Goal: Task Accomplishment & Management: Manage account settings

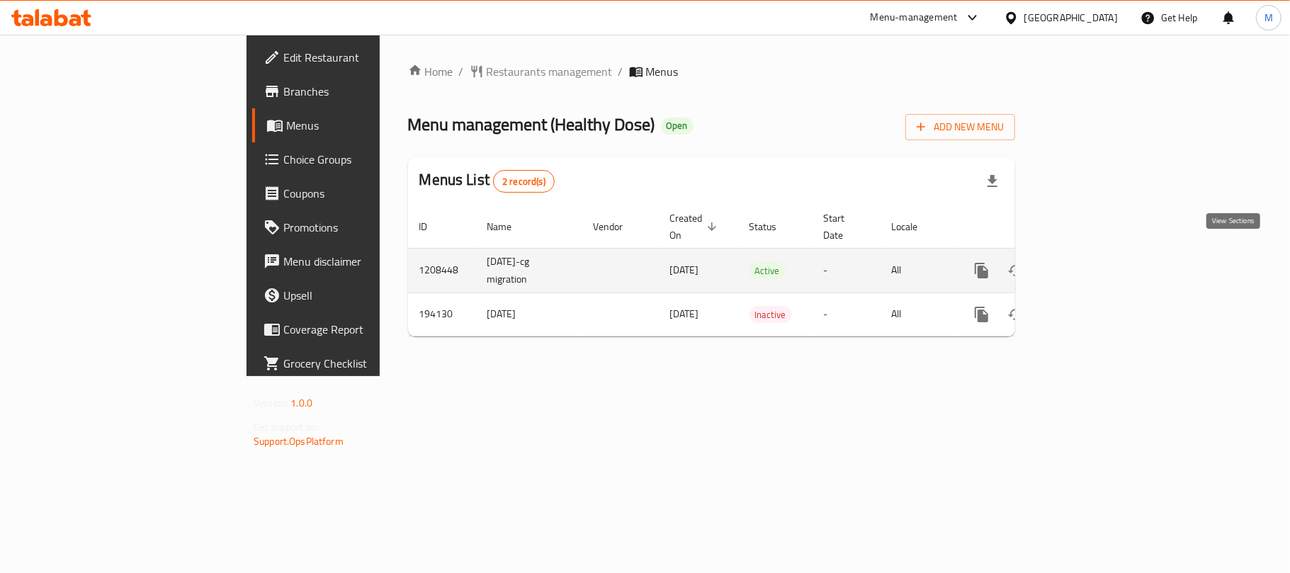
click at [1090, 264] on icon "enhanced table" at bounding box center [1083, 270] width 13 height 13
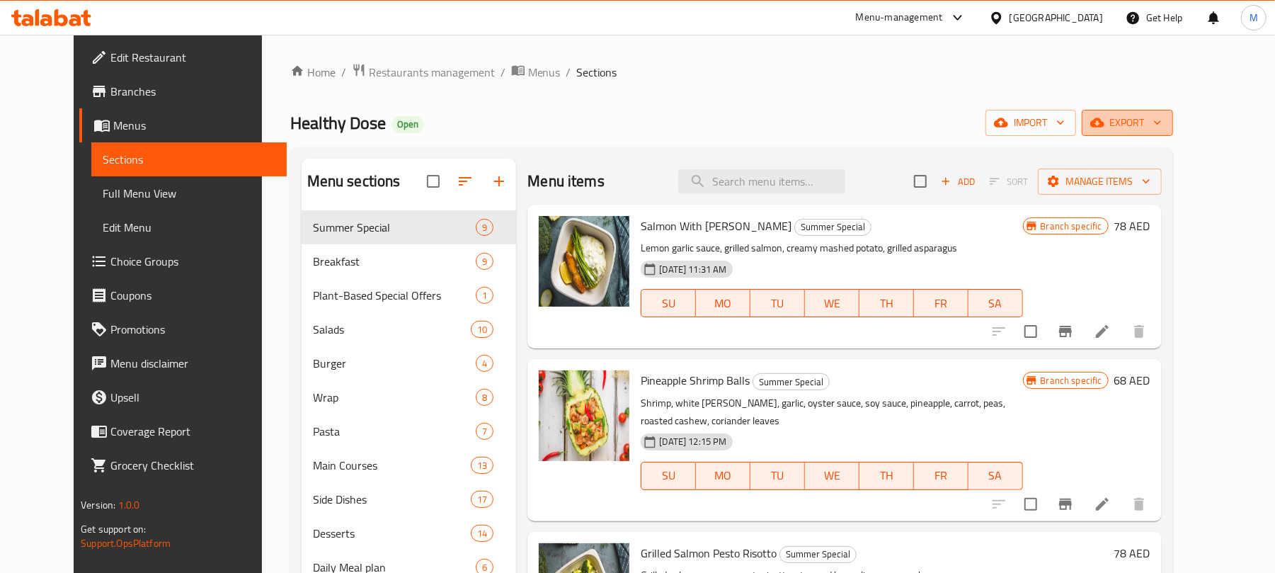
click at [1162, 125] on span "export" at bounding box center [1127, 123] width 69 height 18
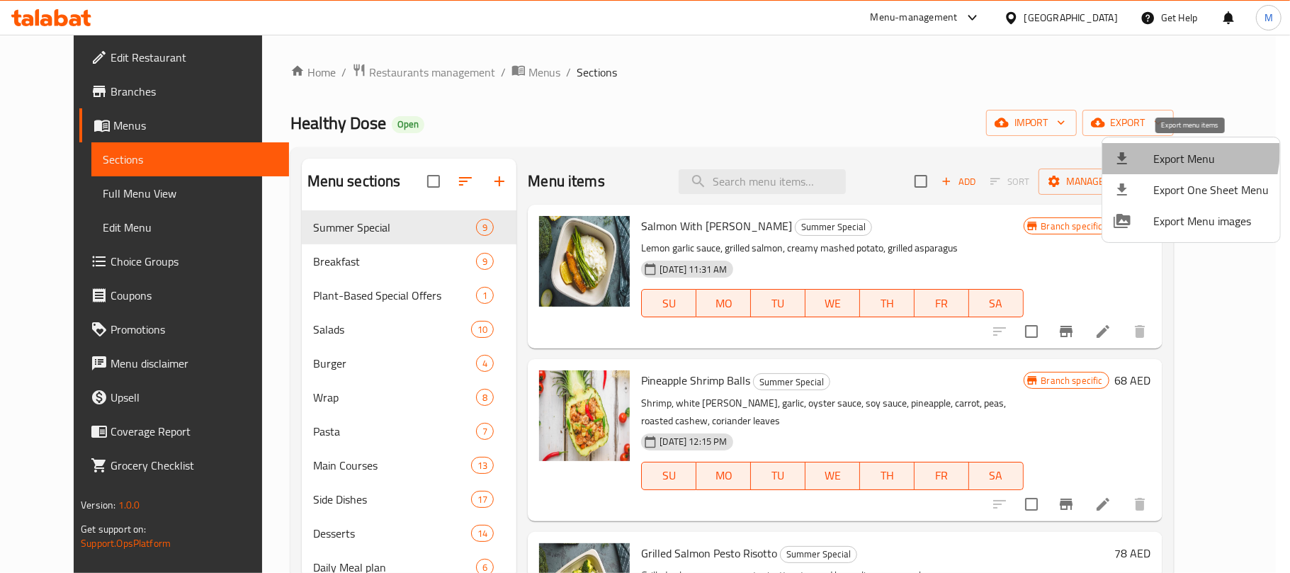
click at [1160, 151] on span "Export Menu" at bounding box center [1210, 158] width 115 height 17
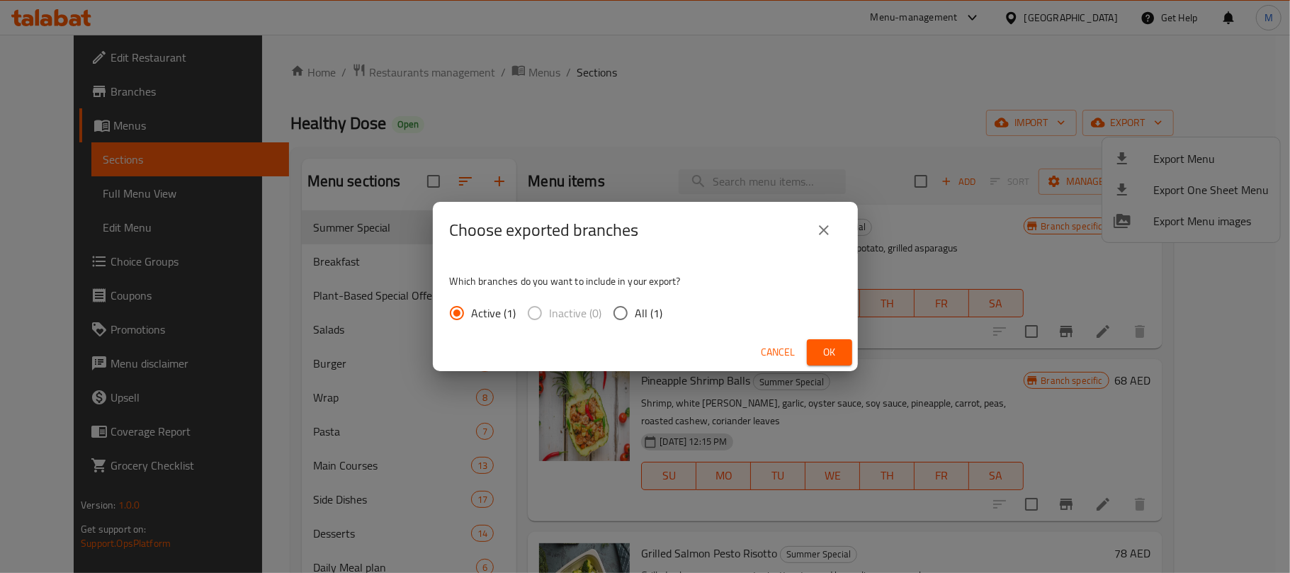
click at [618, 319] on input "All (1)" at bounding box center [621, 313] width 30 height 30
radio input "true"
click at [840, 354] on button "Ok" at bounding box center [829, 352] width 45 height 26
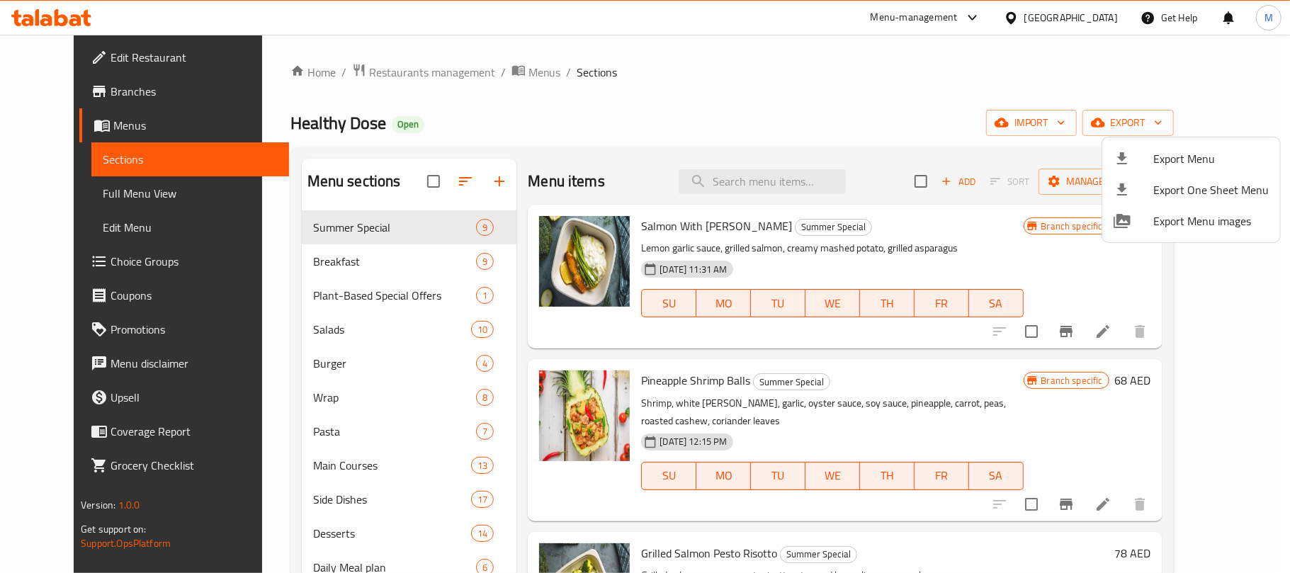
click at [773, 179] on div at bounding box center [645, 286] width 1290 height 573
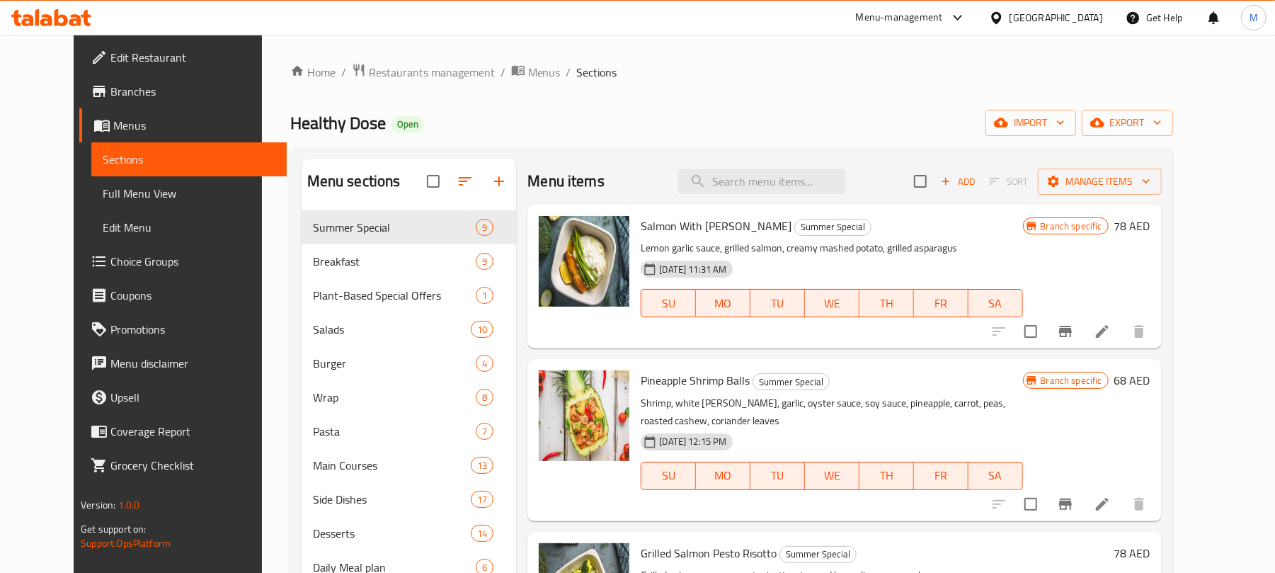
click at [773, 179] on input "search" at bounding box center [761, 181] width 167 height 25
paste input "Salmon Mango Ball"
type input "Salmon Mango Ball"
paste input "Beef Mango Ball"
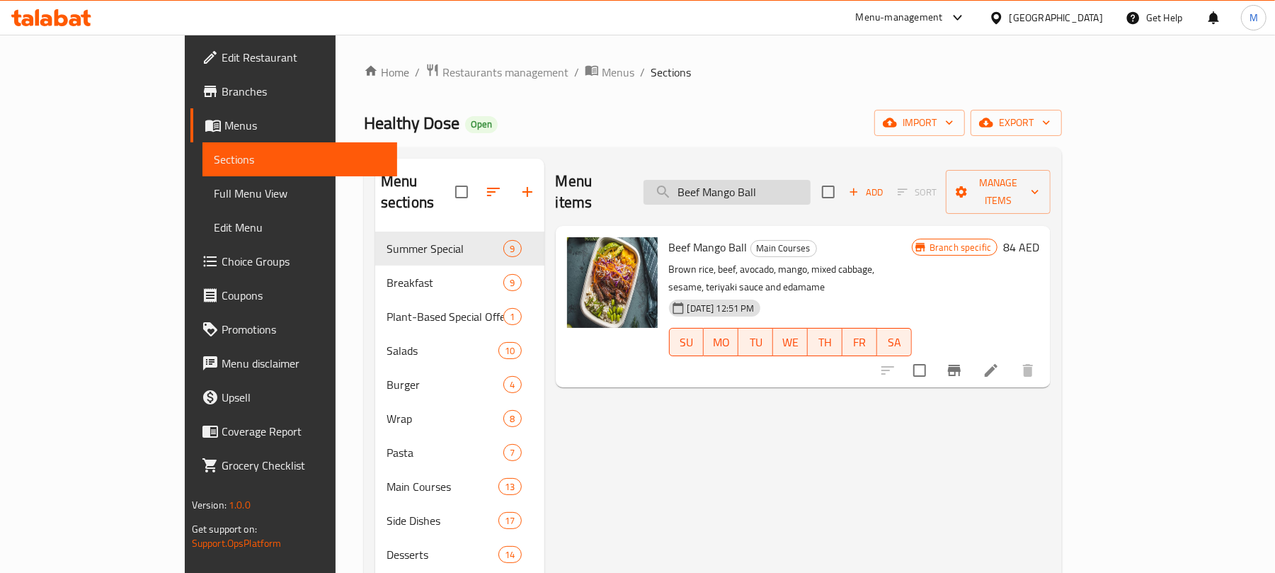
click at [800, 184] on input "Beef Mango Ball" at bounding box center [727, 192] width 167 height 25
paste input "Chicken"
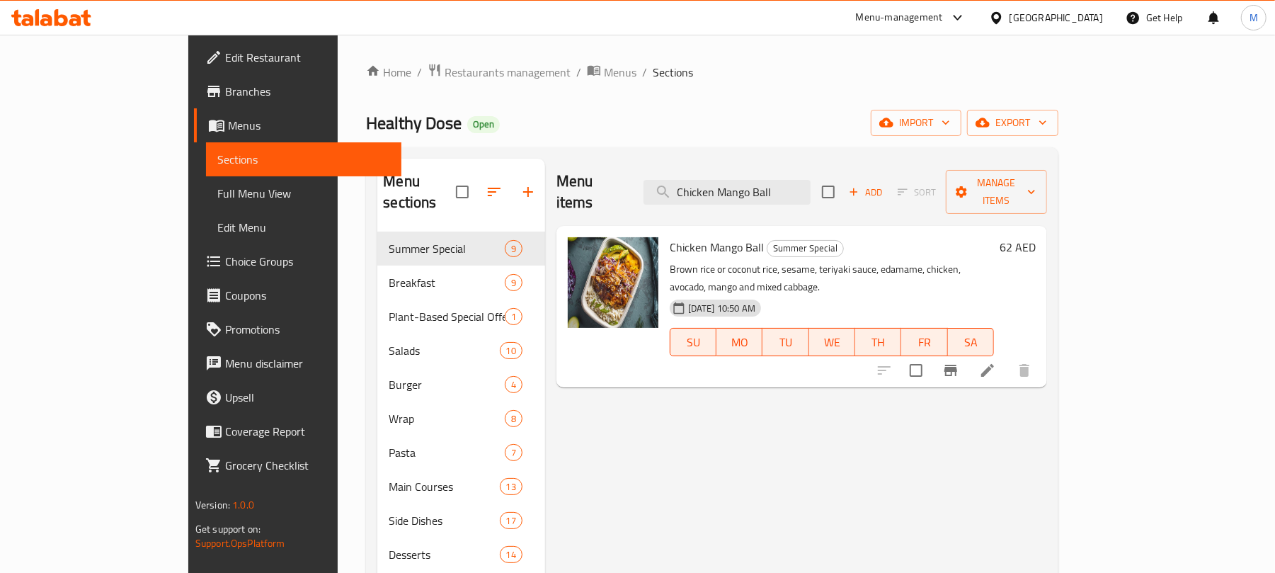
type input "Chicken Mango Ball"
click at [1008, 358] on li at bounding box center [988, 370] width 40 height 25
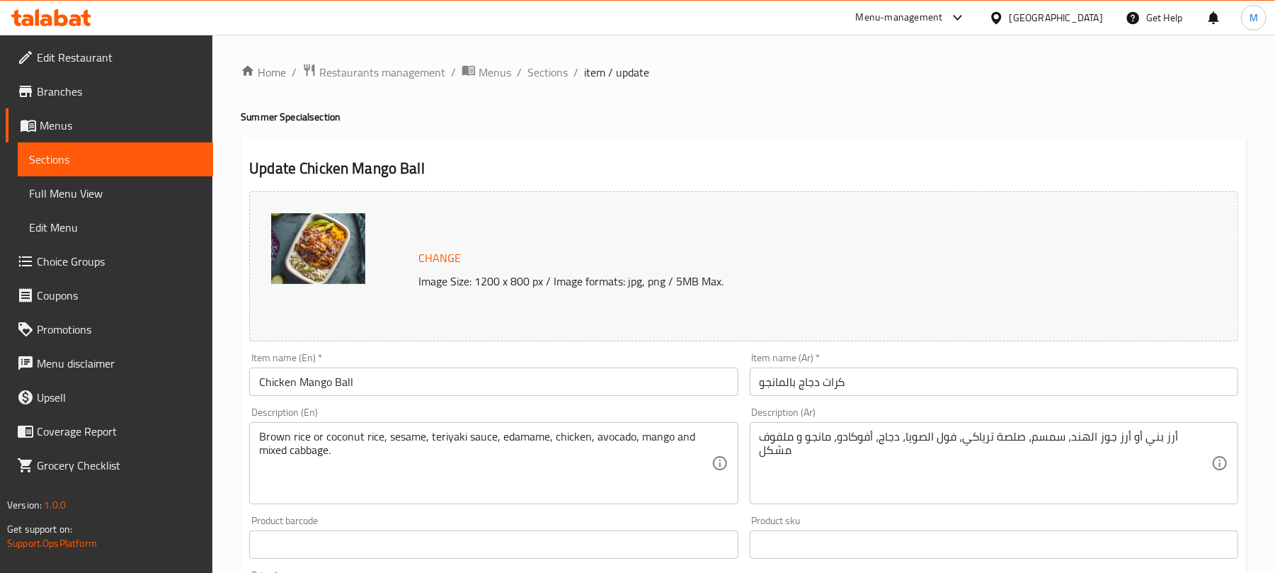
click at [137, 262] on span "Choice Groups" at bounding box center [119, 261] width 165 height 17
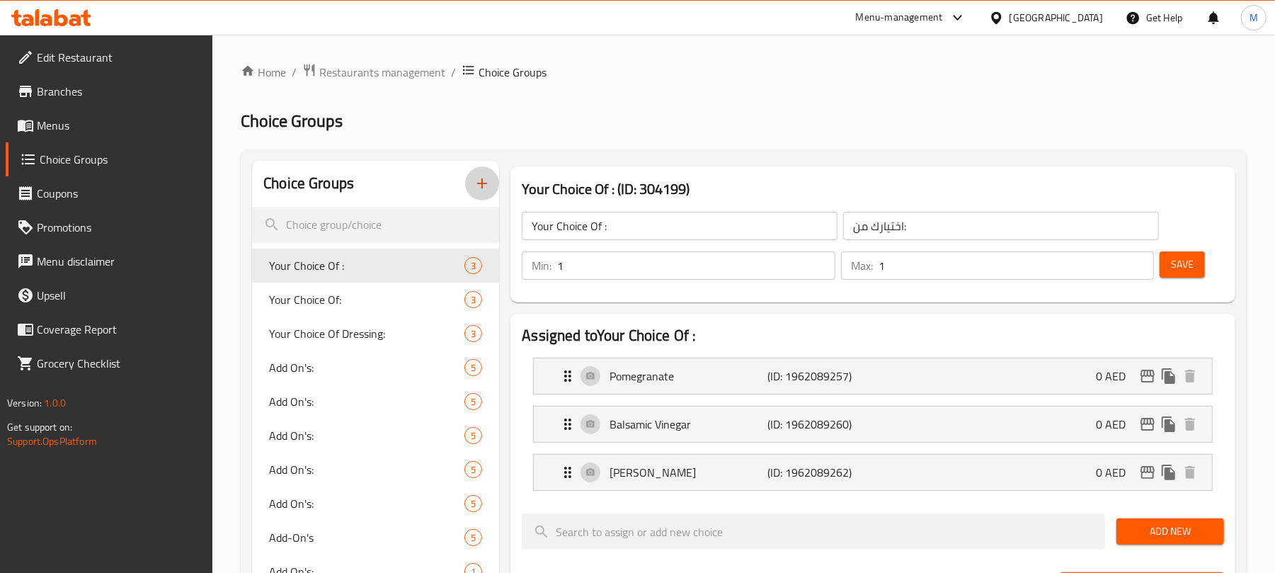
click at [488, 187] on icon "button" at bounding box center [482, 183] width 17 height 17
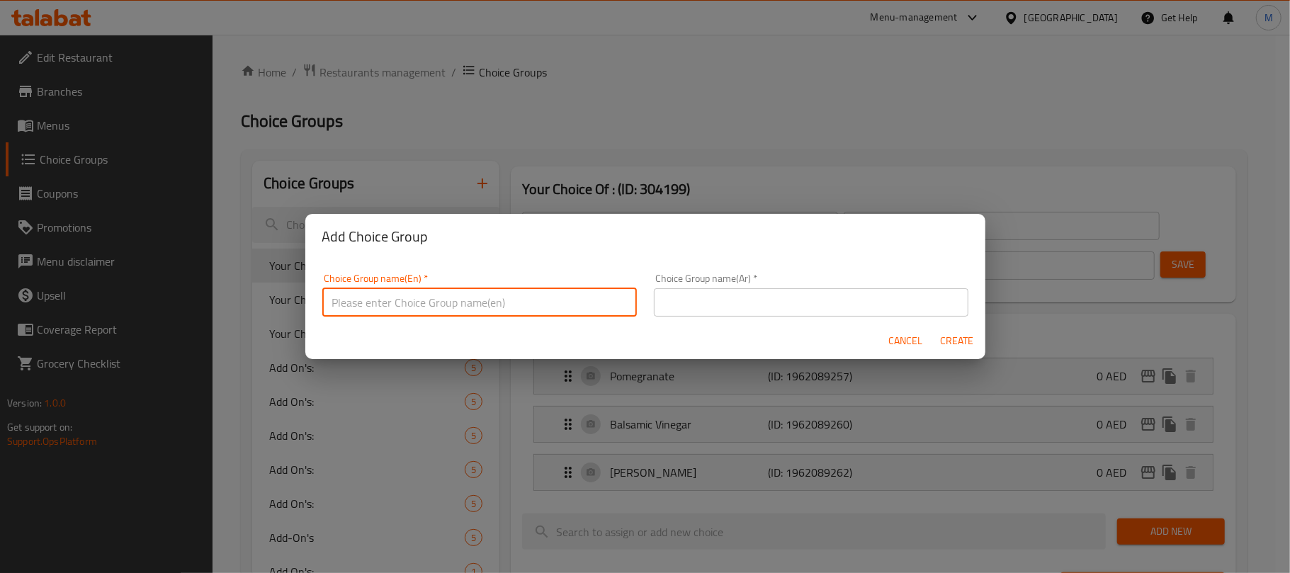
click at [474, 295] on input "text" at bounding box center [479, 302] width 314 height 28
click at [411, 307] on input "Your Choice Of Size:" at bounding box center [479, 302] width 314 height 28
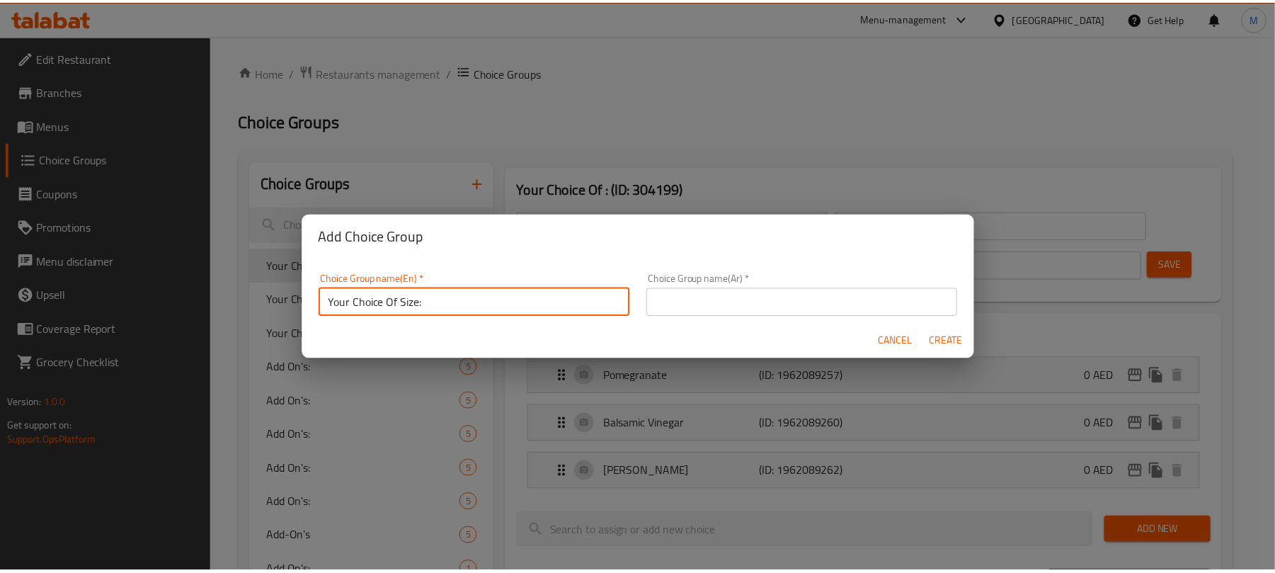
scroll to position [4, 0]
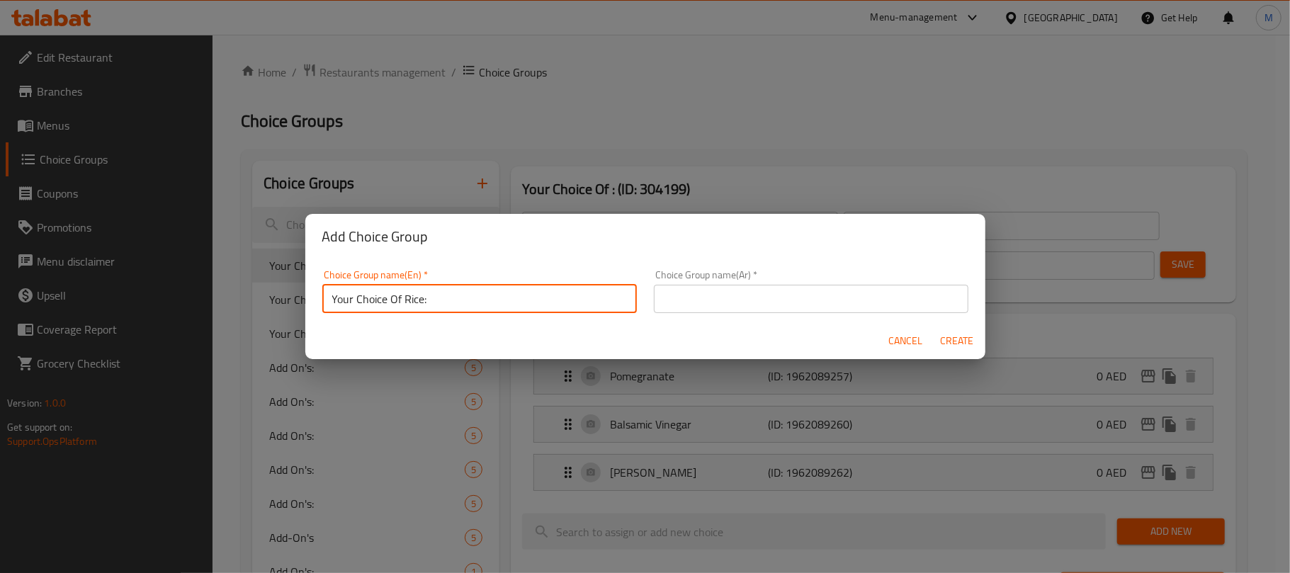
type input "Your Choice Of Rice:"
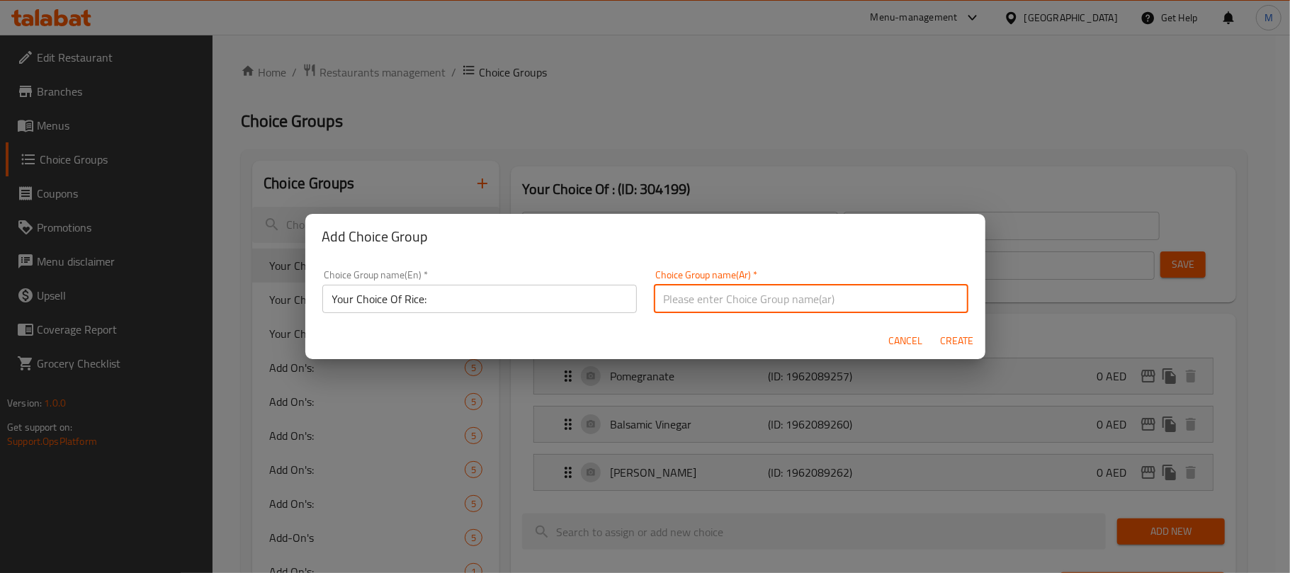
click at [703, 299] on input "text" at bounding box center [811, 299] width 314 height 28
type input "إختيارك من الأرز:"
click at [934, 328] on button "Create" at bounding box center [956, 341] width 45 height 26
type input "Your Choice Of Rice:"
type input "إختيارك من الأرز:"
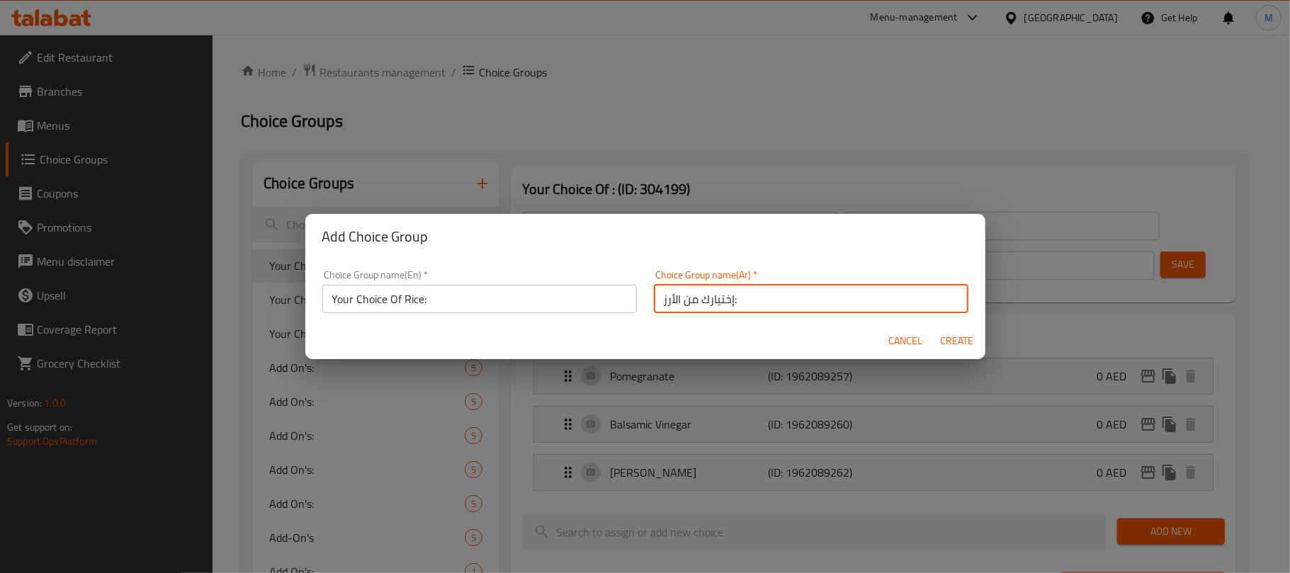
type input "0"
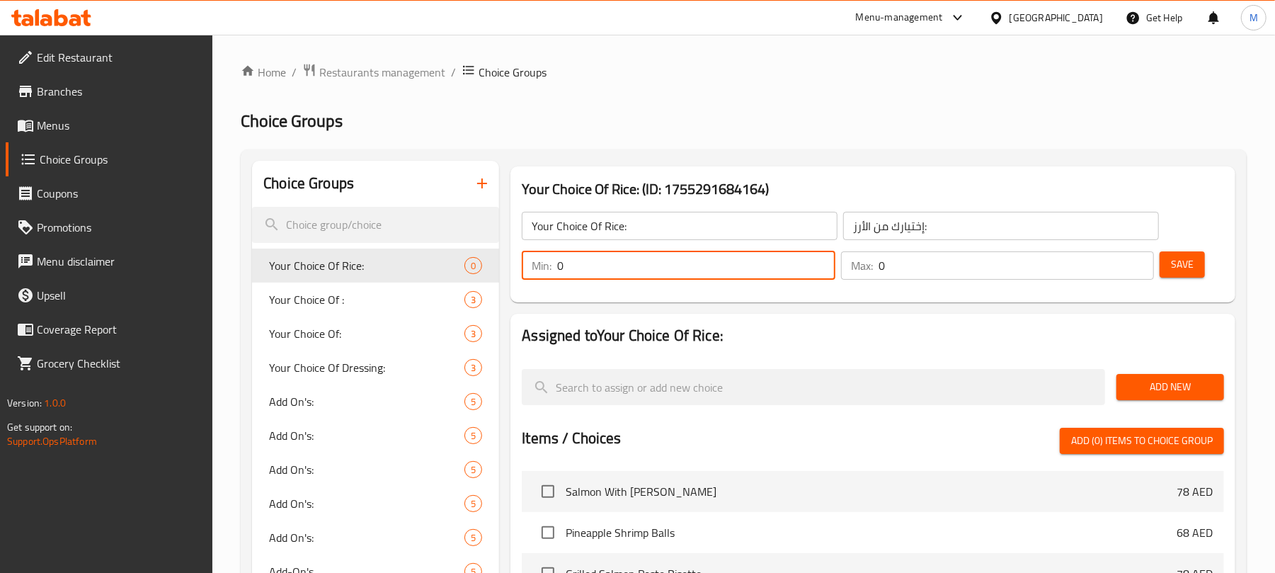
click at [681, 262] on input "0" at bounding box center [696, 265] width 278 height 28
type input "1"
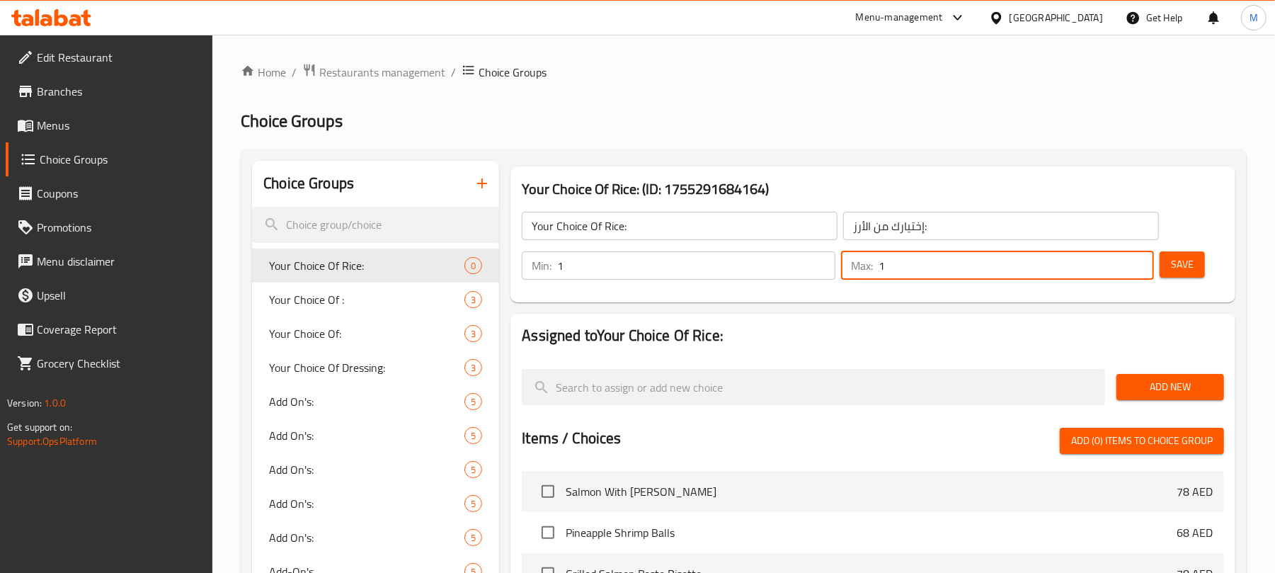
type input "1"
click at [1186, 392] on span "Add New" at bounding box center [1170, 387] width 85 height 18
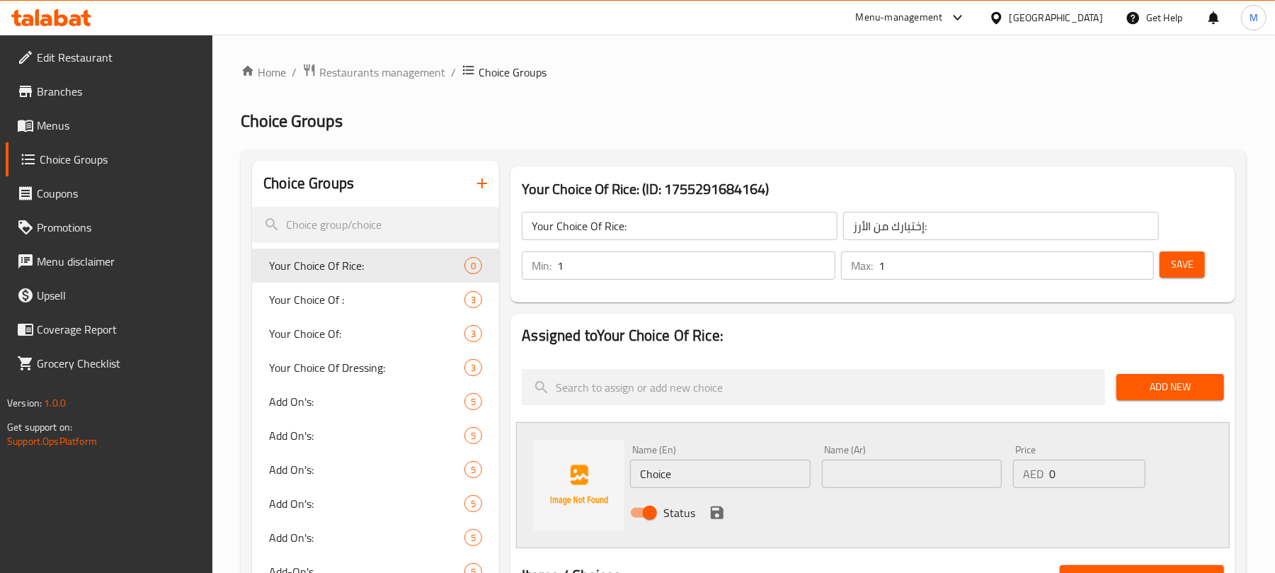
click at [715, 470] on input "Choice" at bounding box center [720, 474] width 180 height 28
type input "Brown Rice"
type input "أرز بني"
click at [715, 517] on icon "save" at bounding box center [717, 512] width 17 height 17
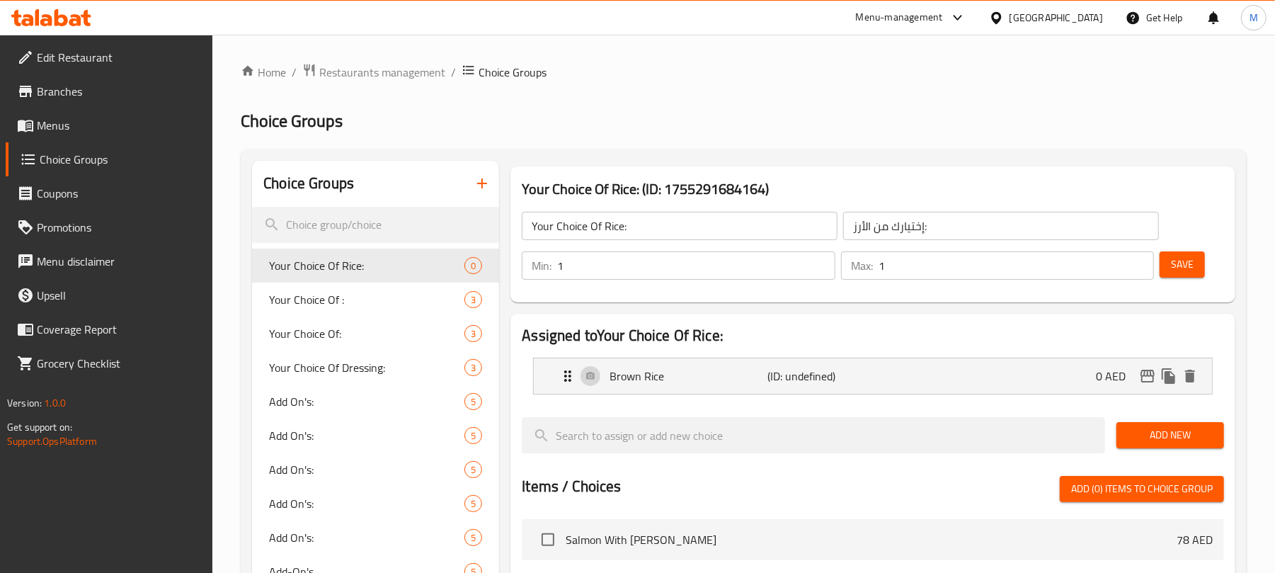
click at [1152, 443] on span "Add New" at bounding box center [1170, 435] width 85 height 18
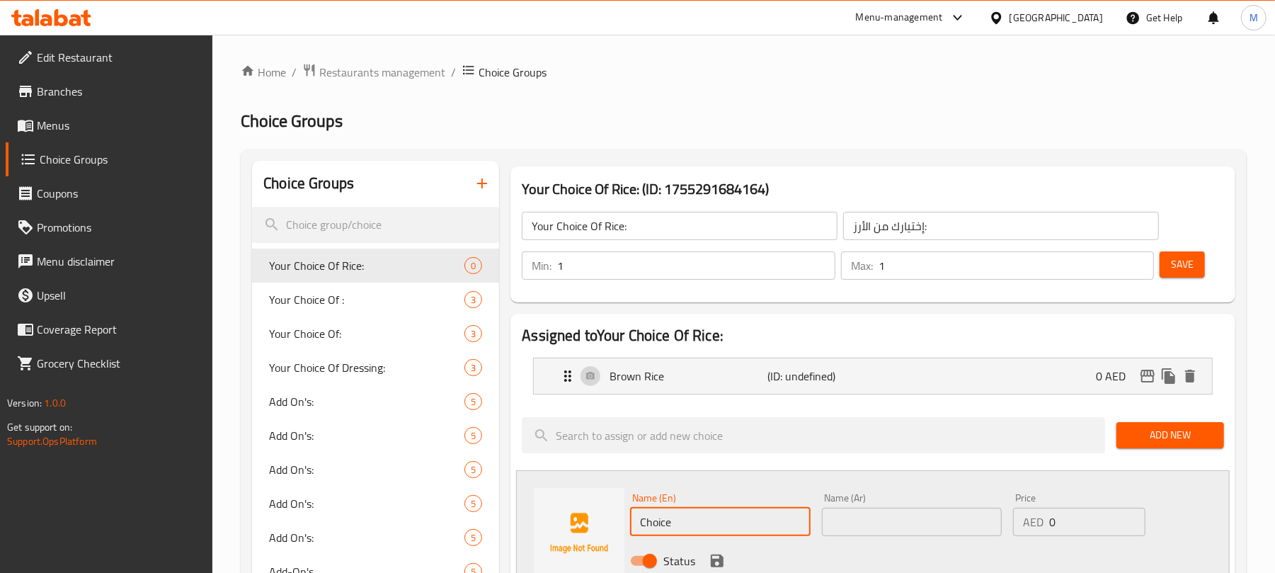
click at [703, 523] on input "Choice" at bounding box center [720, 522] width 180 height 28
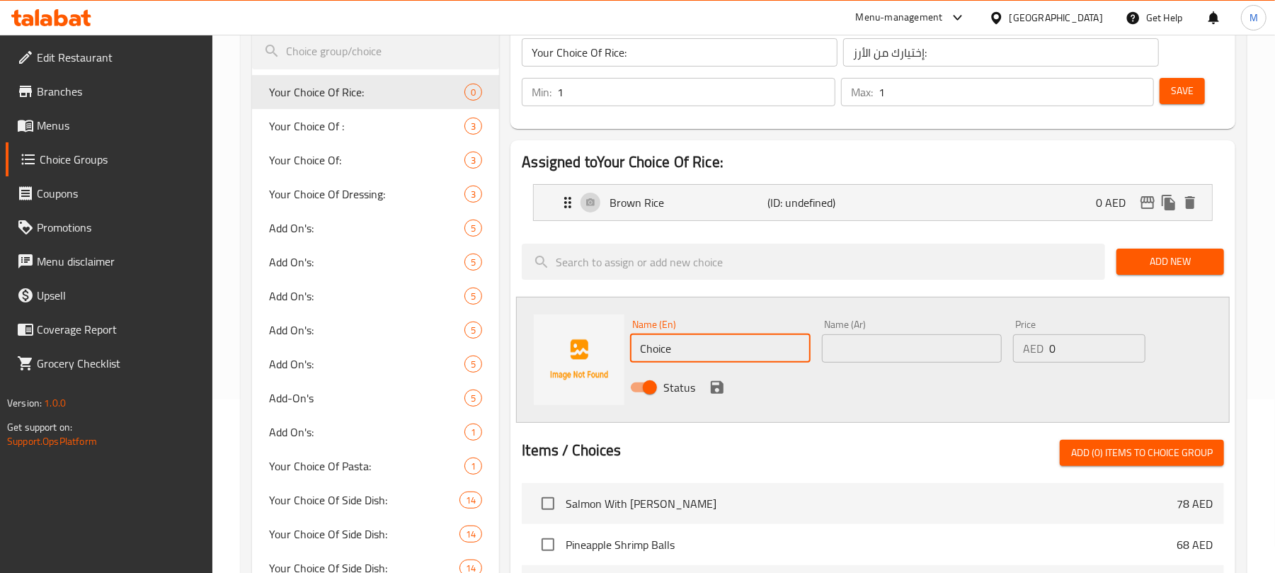
scroll to position [188, 0]
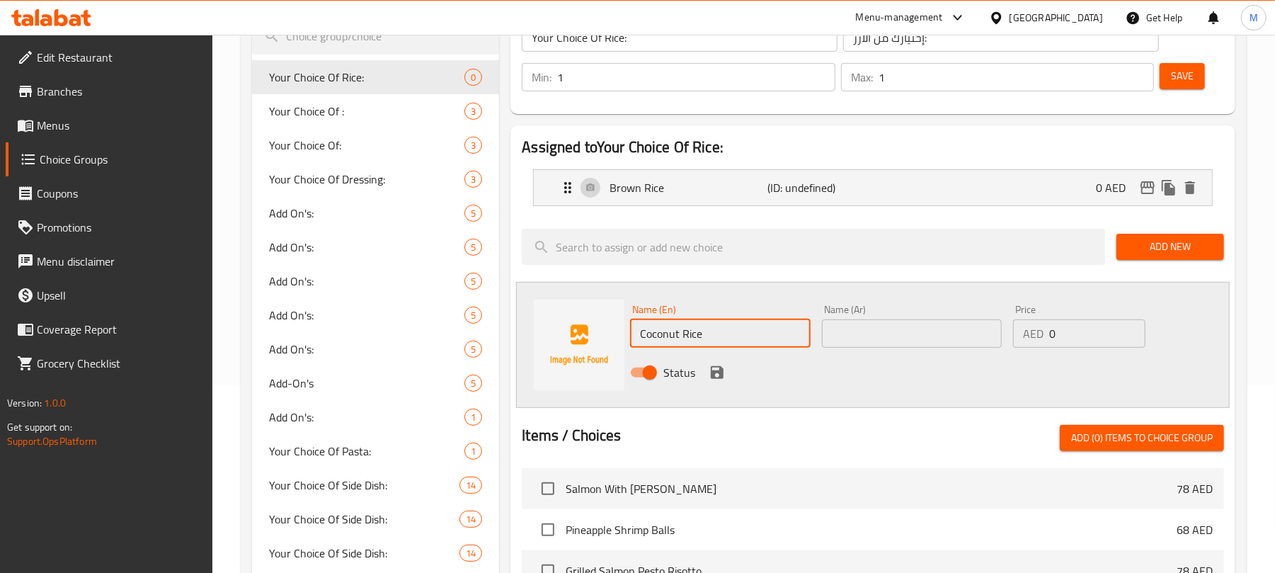
type input "Coconut Rice"
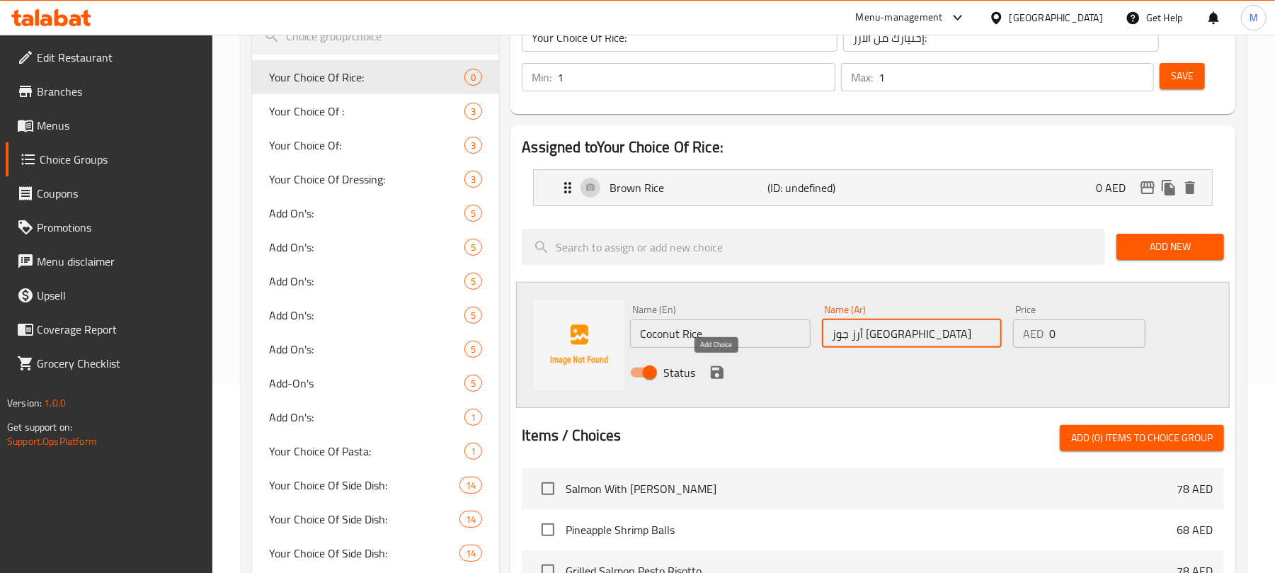
type input "أرز جوز [GEOGRAPHIC_DATA]"
click at [720, 373] on icon "save" at bounding box center [717, 372] width 13 height 13
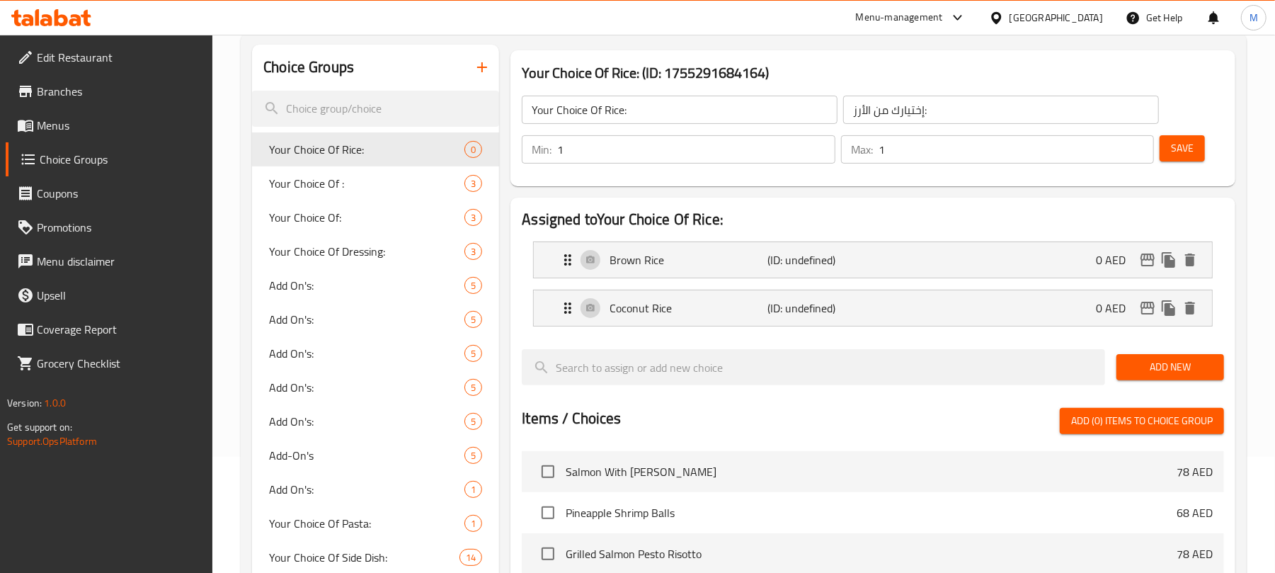
scroll to position [94, 0]
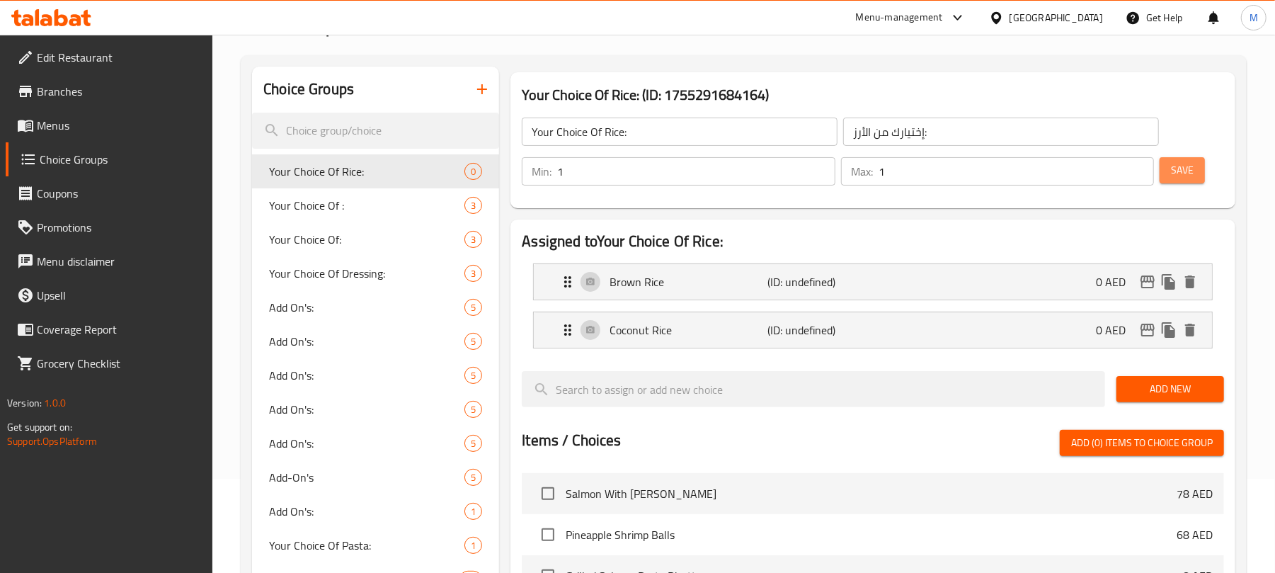
click at [1184, 167] on span "Save" at bounding box center [1182, 170] width 23 height 18
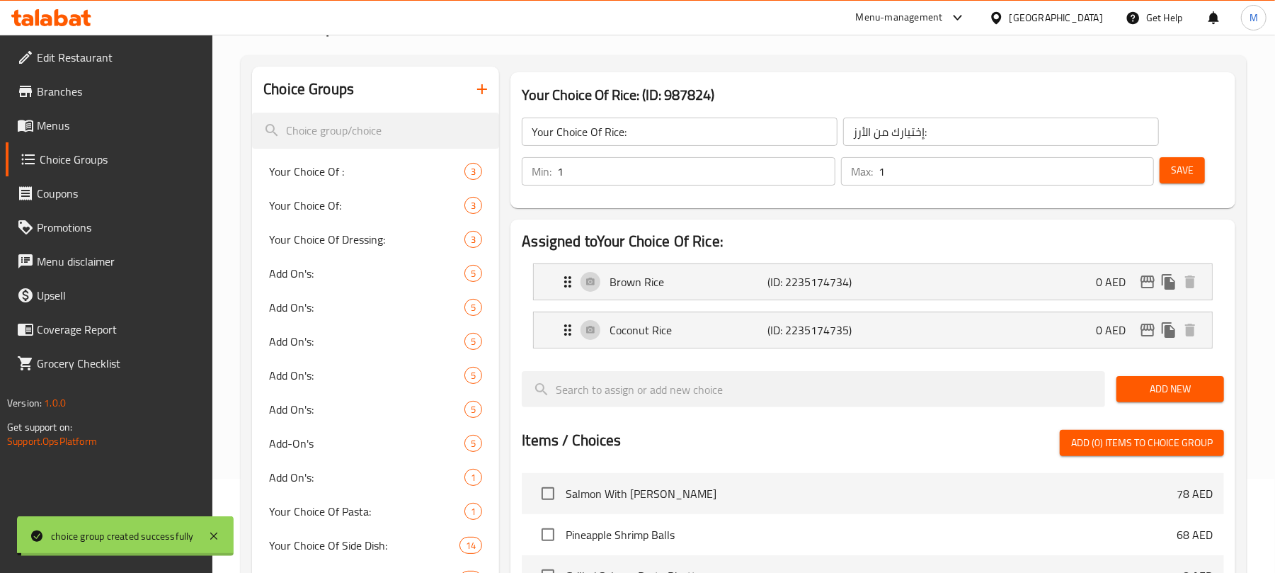
click at [115, 126] on span "Menus" at bounding box center [119, 125] width 165 height 17
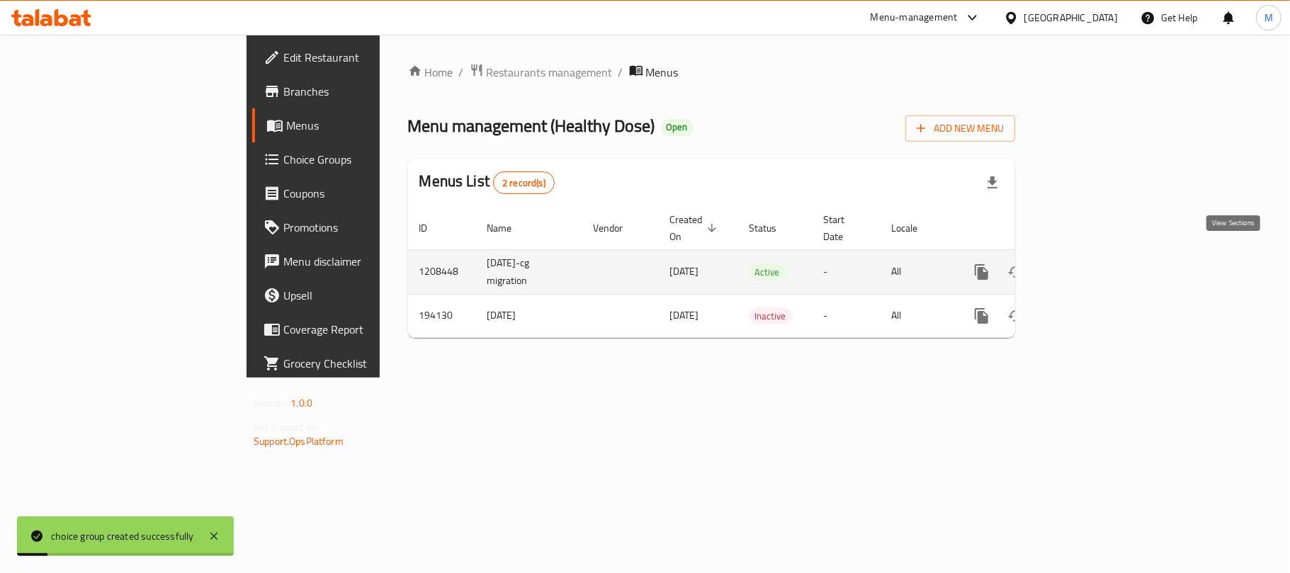
click at [1092, 264] on icon "enhanced table" at bounding box center [1083, 271] width 17 height 17
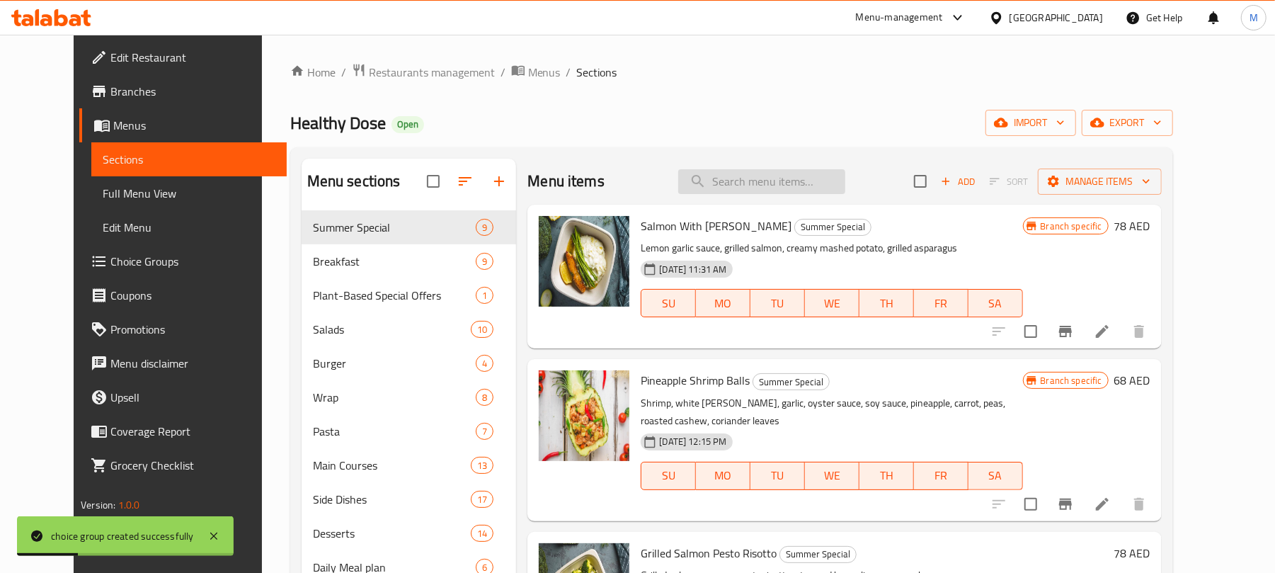
click at [805, 191] on input "search" at bounding box center [761, 181] width 167 height 25
paste input "Chicken Mango Ball"
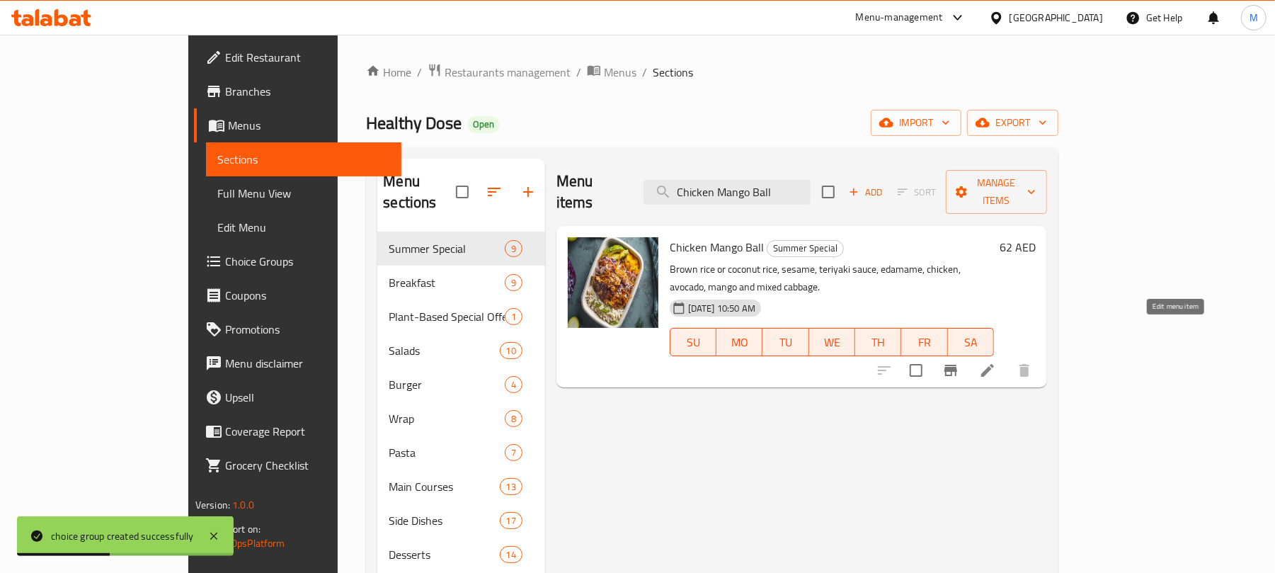
type input "Chicken Mango Ball"
click at [996, 362] on icon at bounding box center [987, 370] width 17 height 17
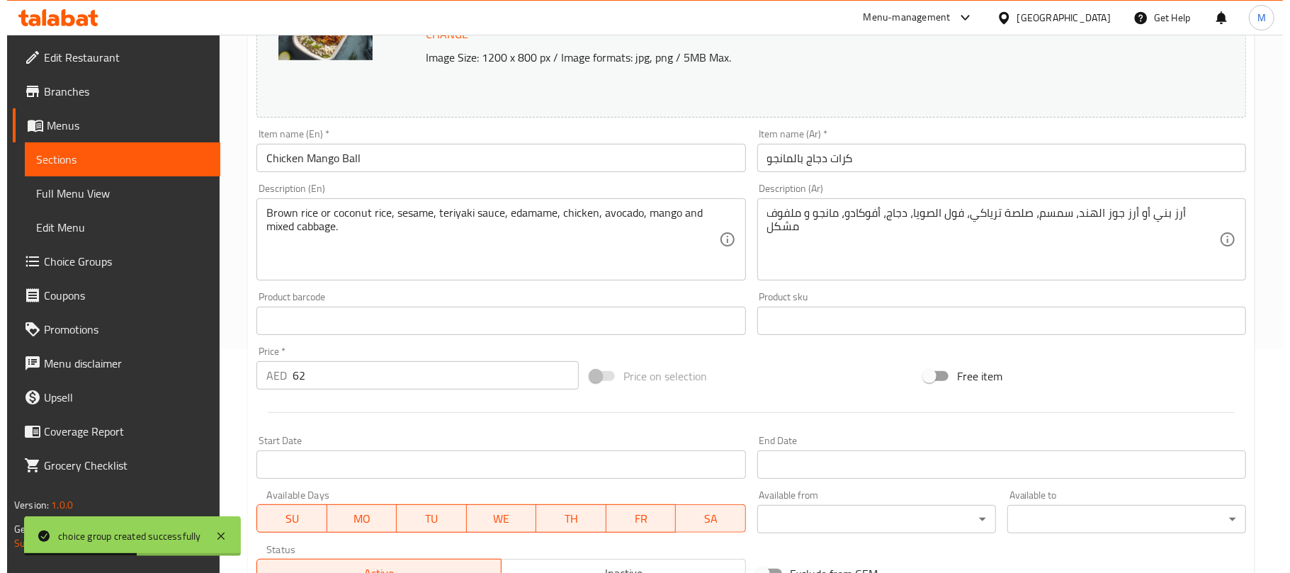
scroll to position [448, 0]
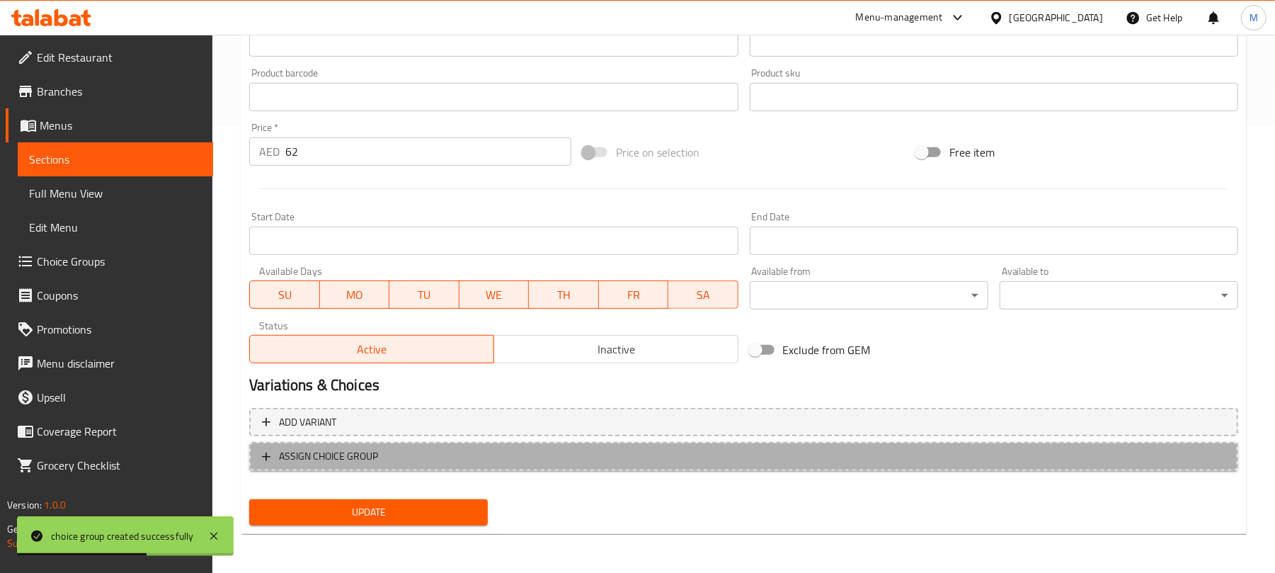
click at [365, 465] on span "ASSIGN CHOICE GROUP" at bounding box center [328, 457] width 99 height 18
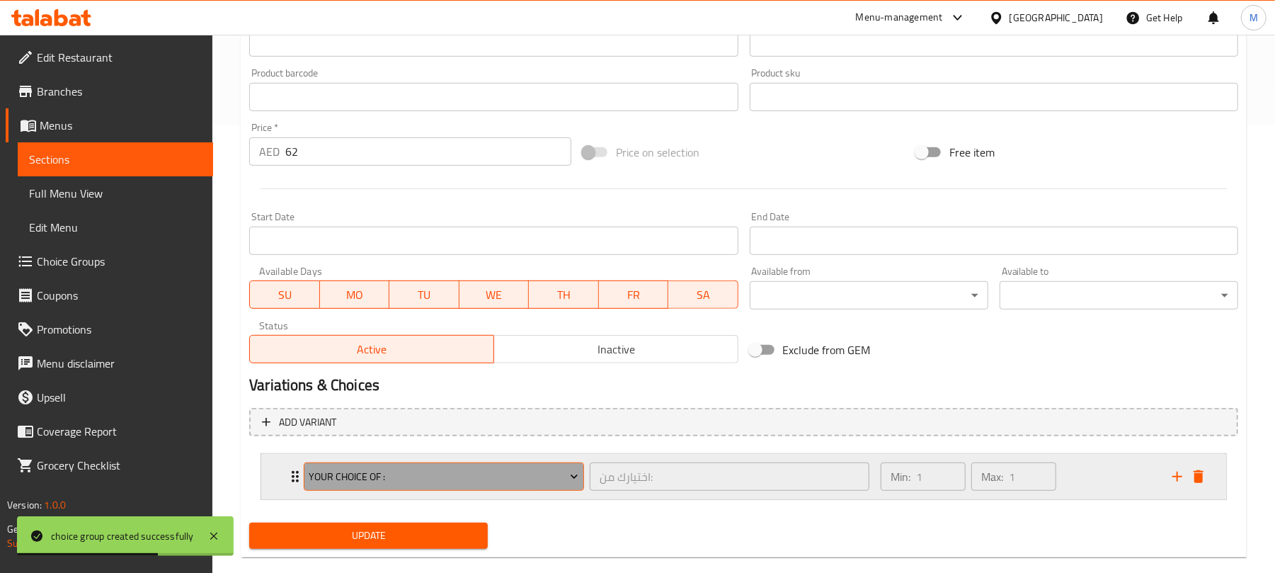
click at [343, 479] on span "Your Choice Of :" at bounding box center [444, 477] width 270 height 18
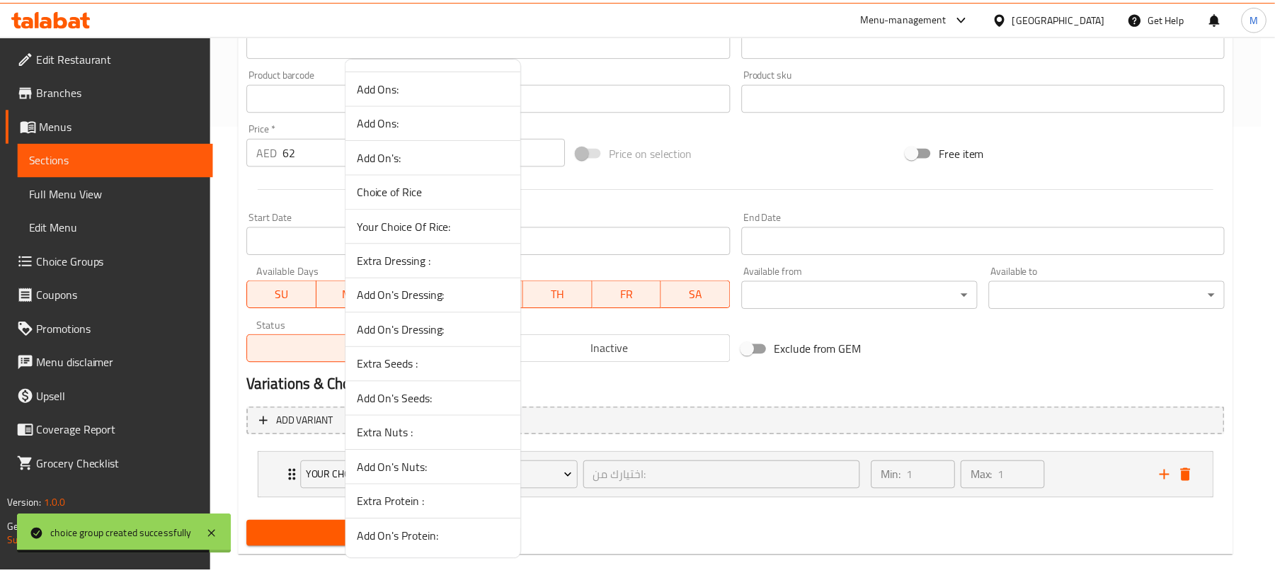
scroll to position [530, 0]
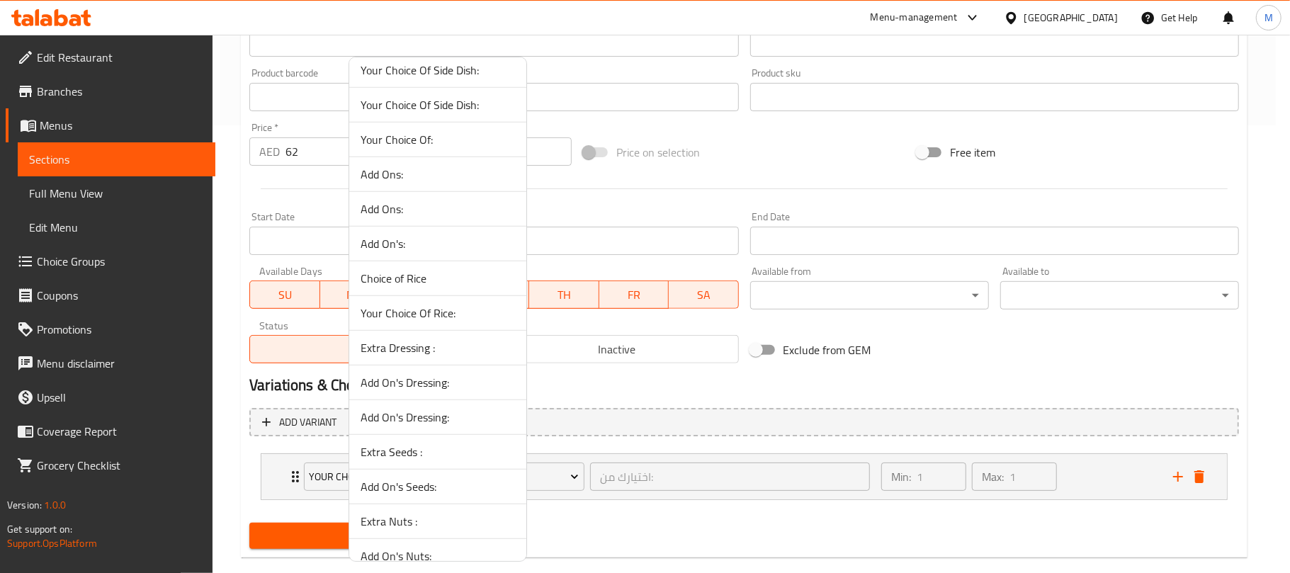
click at [446, 319] on span "Your Choice Of Rice:" at bounding box center [437, 313] width 154 height 17
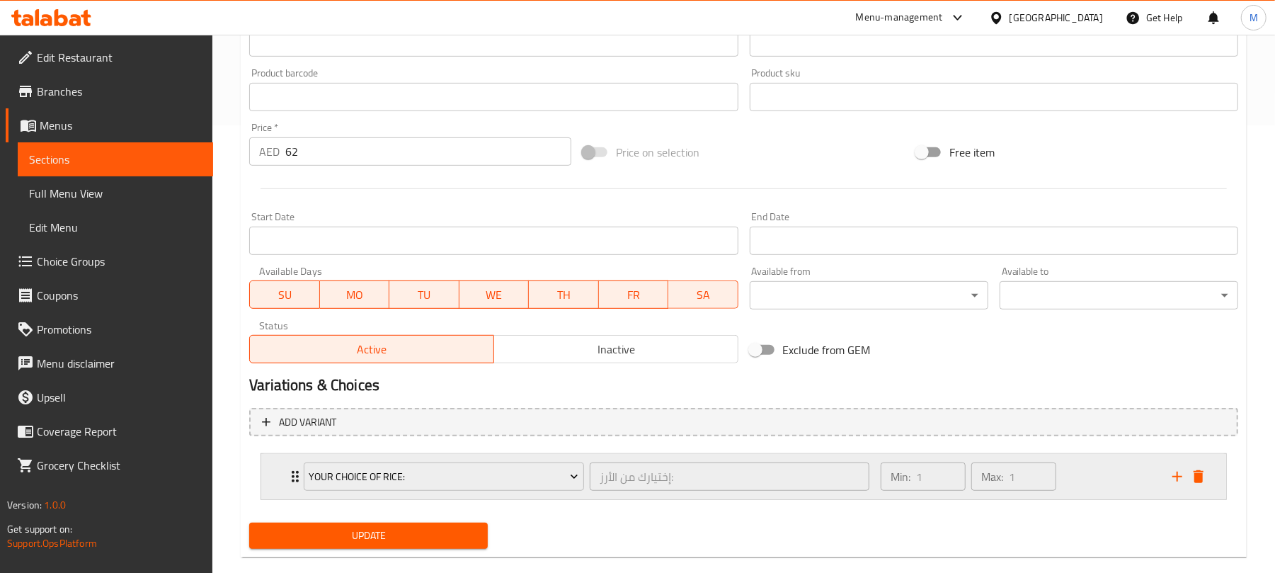
click at [1097, 467] on div "Min: 1 ​ Max: 1 ​" at bounding box center [1019, 476] width 292 height 45
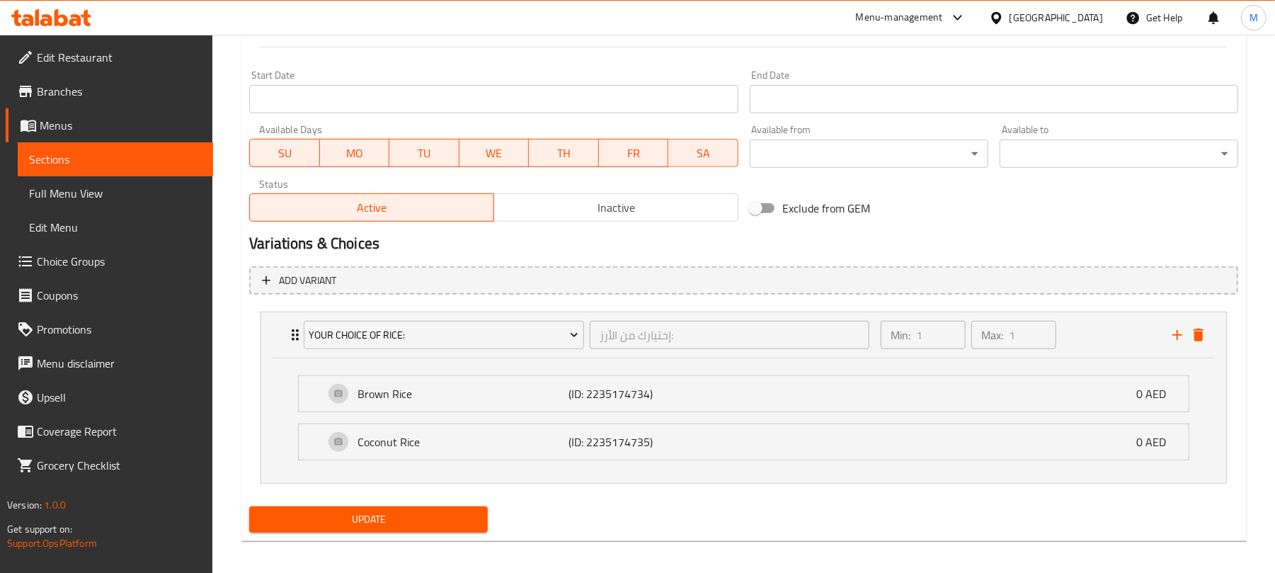
scroll to position [598, 0]
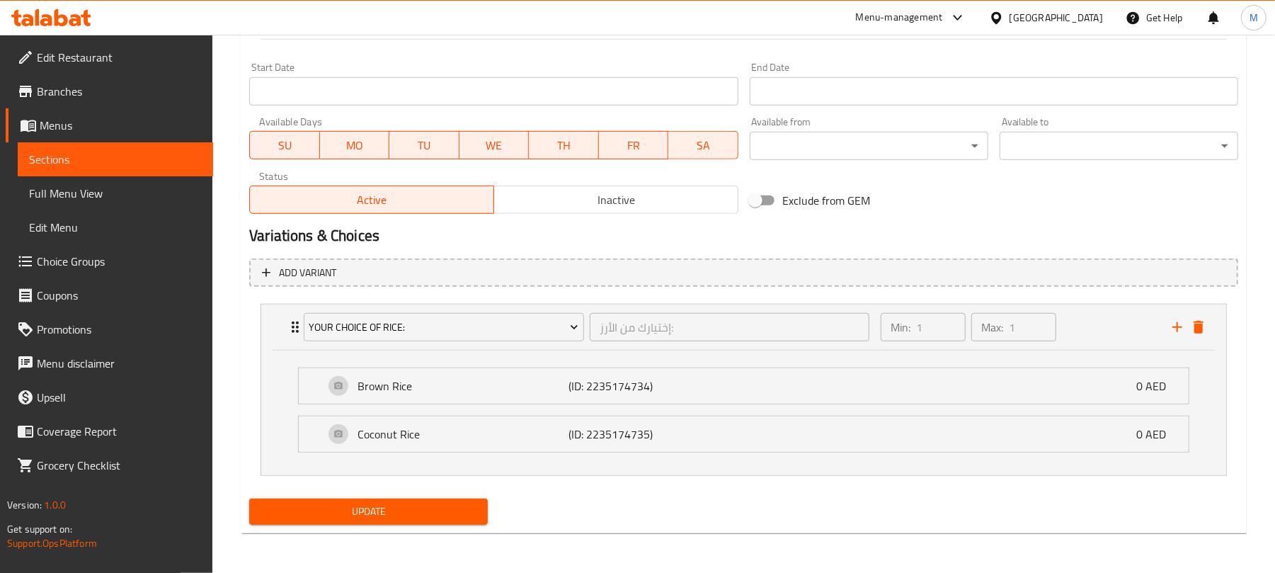
click at [445, 514] on span "Update" at bounding box center [369, 512] width 216 height 18
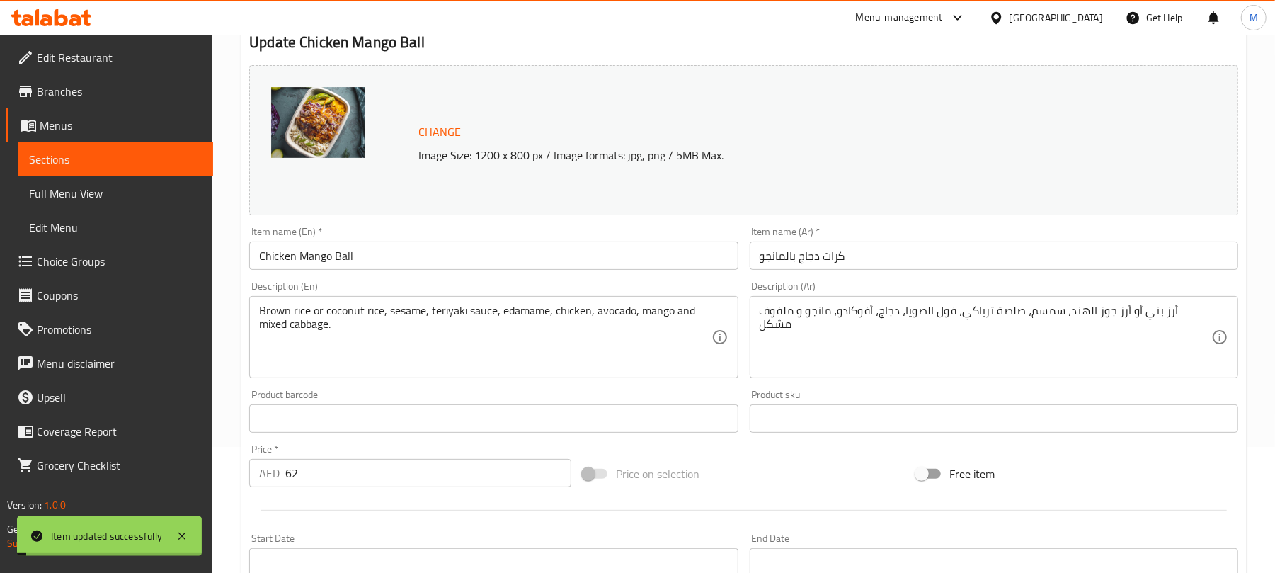
scroll to position [0, 0]
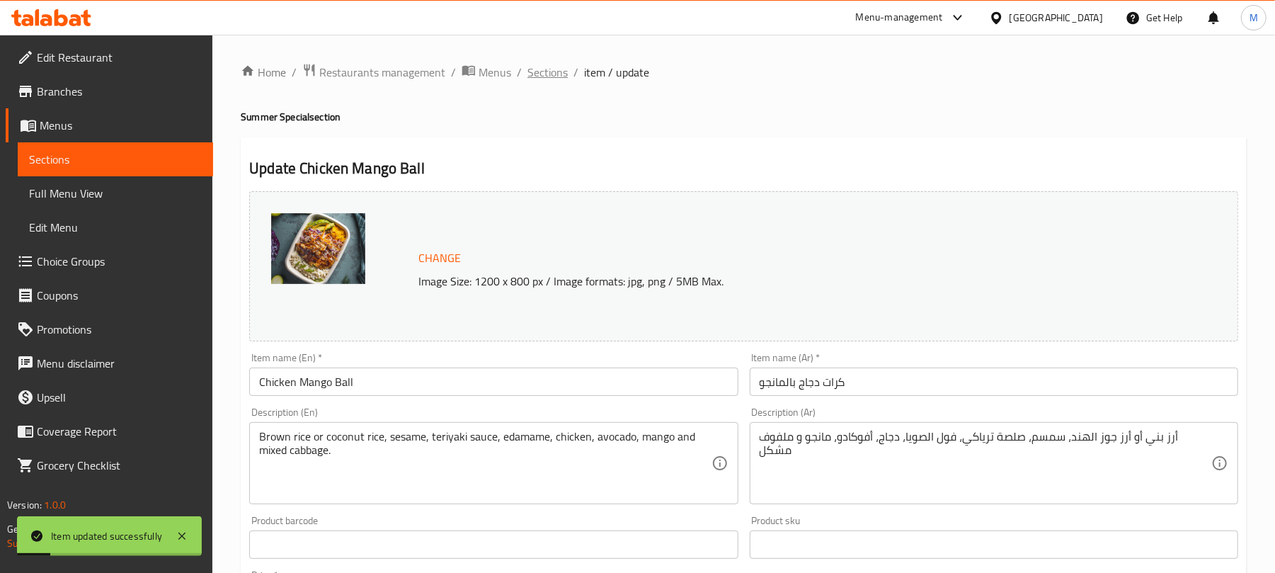
click at [548, 74] on span "Sections" at bounding box center [548, 72] width 40 height 17
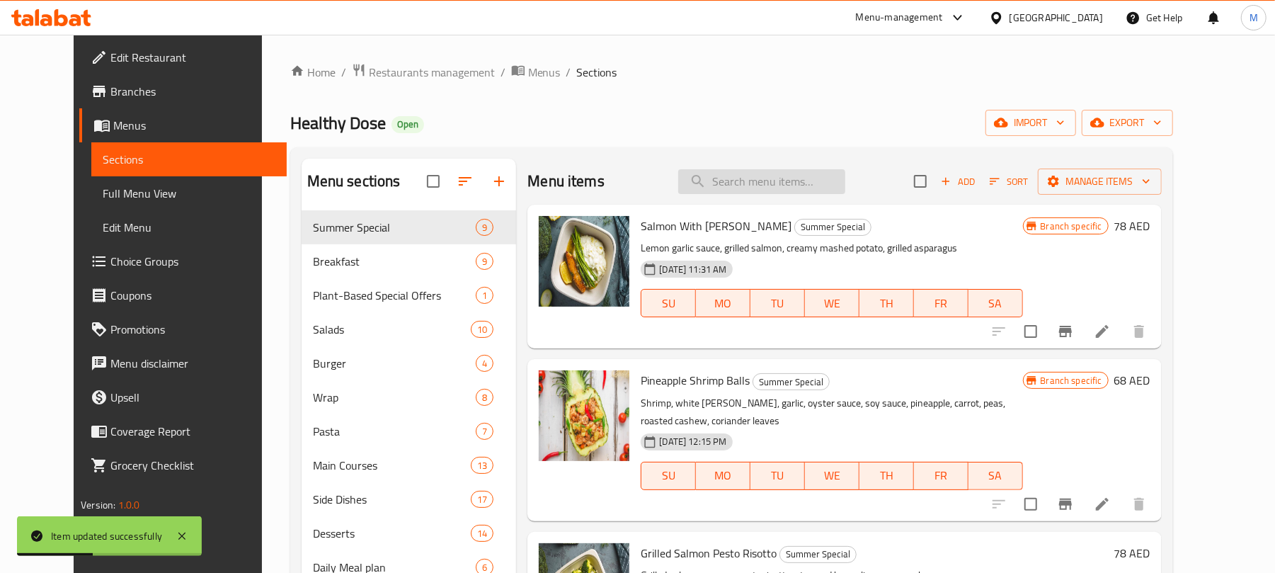
click at [766, 181] on input "search" at bounding box center [761, 181] width 167 height 25
paste input "Beef Mango Ball"
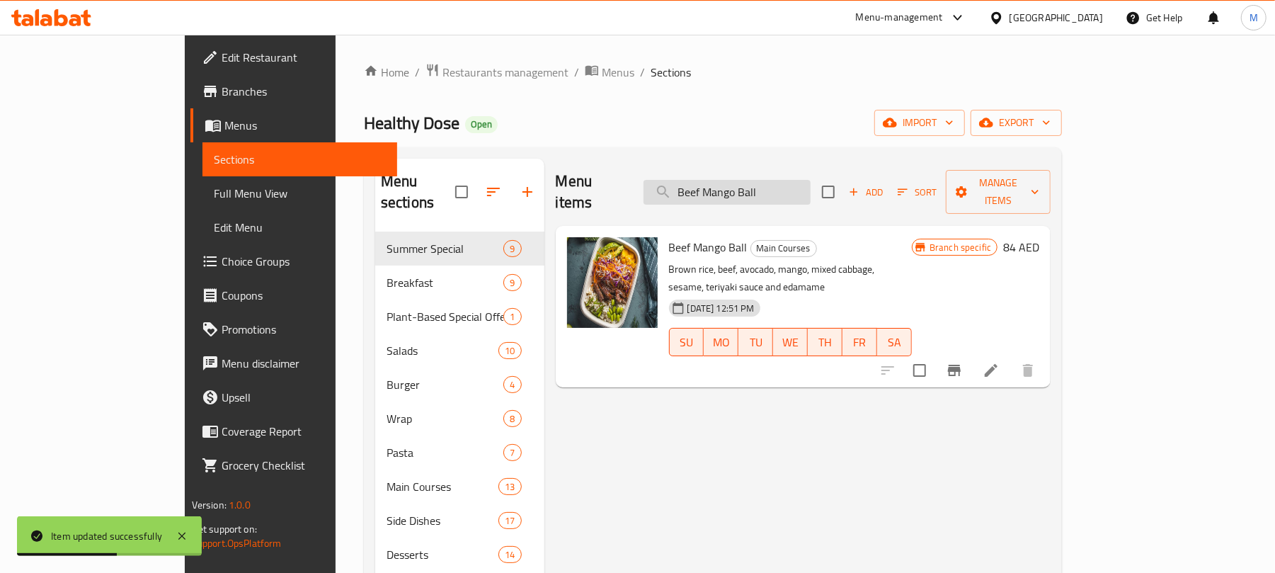
click at [737, 184] on input "Beef Mango Ball" at bounding box center [727, 192] width 167 height 25
click at [749, 181] on input "Beef Mango Ball" at bounding box center [727, 192] width 167 height 25
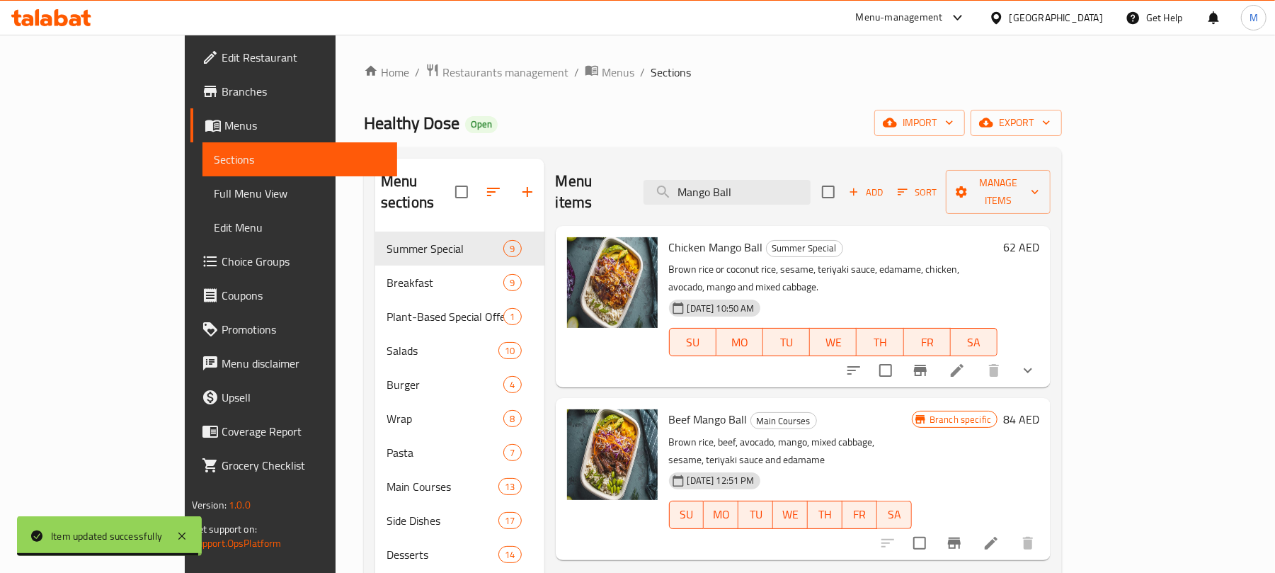
type input "Mango Ball"
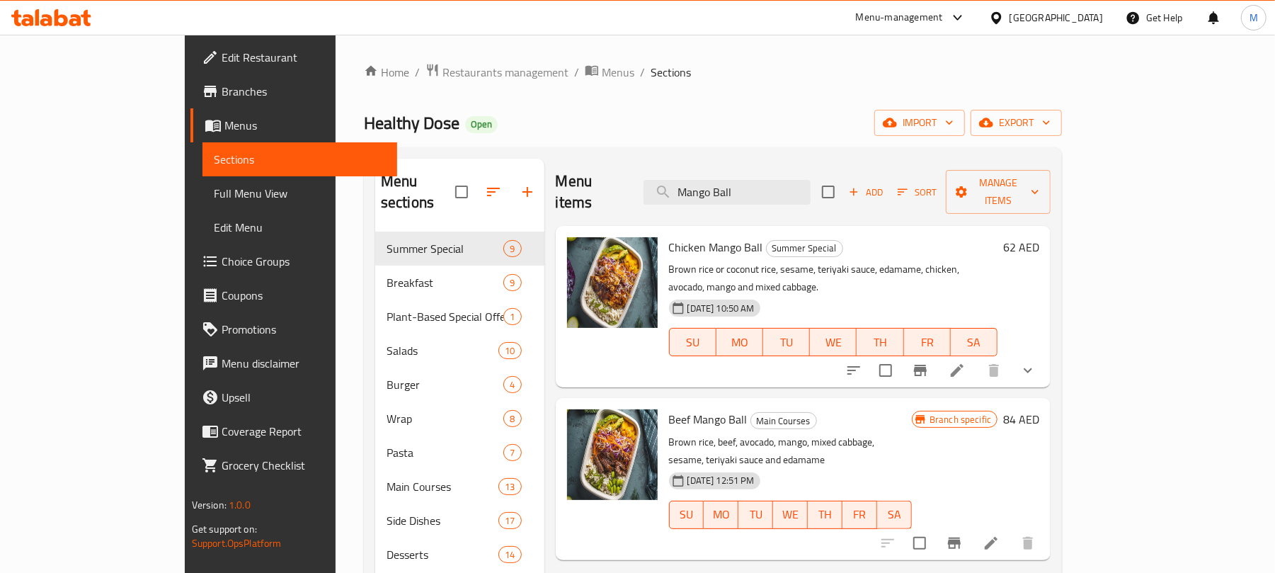
click at [671, 98] on div "Home / Restaurants management / Menus / Sections Healthy Dose Open import expor…" at bounding box center [713, 444] width 698 height 763
click at [803, 180] on input "Mango Ball" at bounding box center [727, 192] width 167 height 25
click at [885, 184] on span "Add" at bounding box center [866, 192] width 38 height 16
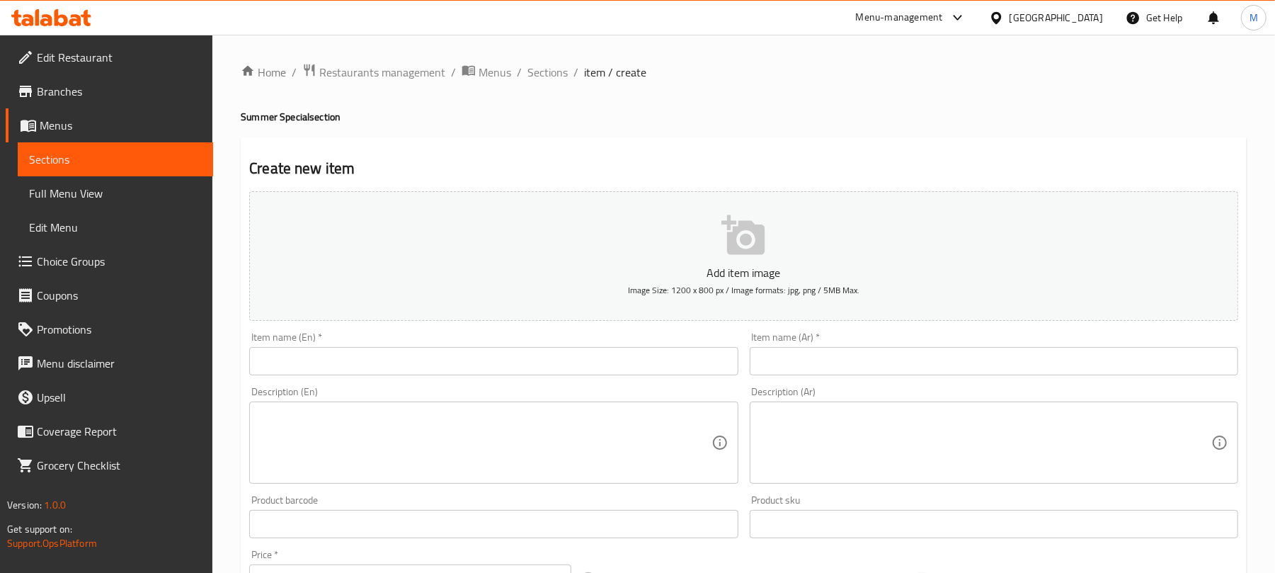
click at [505, 363] on input "text" at bounding box center [493, 361] width 489 height 28
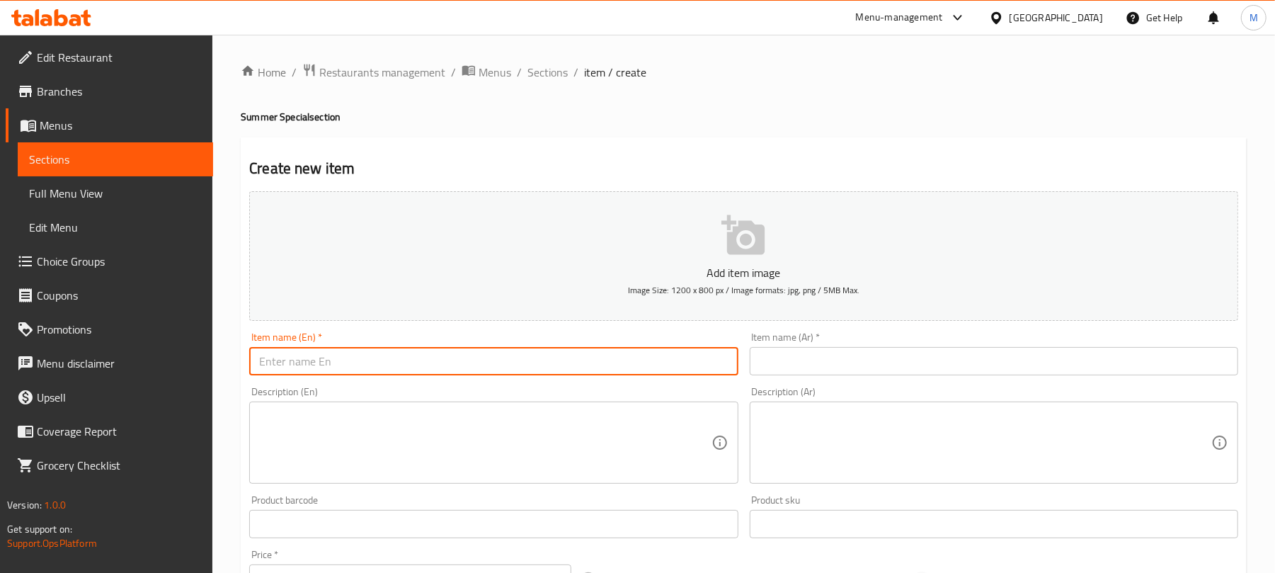
paste input "Salmon Mango Ball"
type input "Salmon Mango Ball"
click at [426, 435] on textarea at bounding box center [485, 442] width 452 height 67
paste textarea "Brown rice or coconut rice, sesame, teriyaki sauce, edamame, salmon teriyaki, a…"
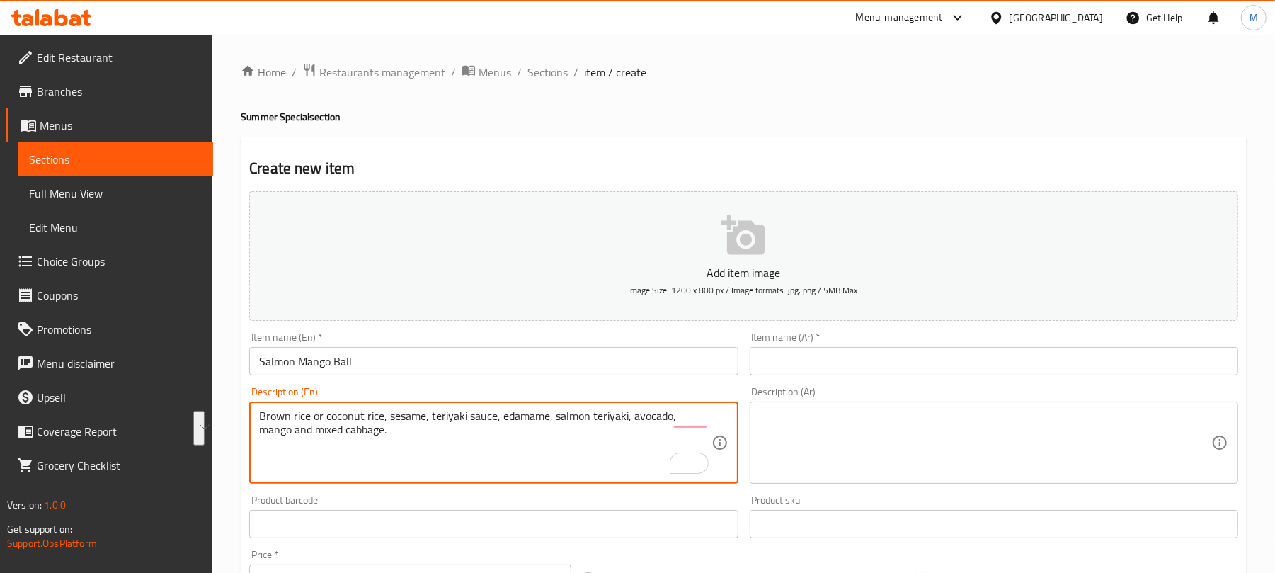
type textarea "Brown rice or coconut rice, sesame, teriyaki sauce, edamame, salmon teriyaki, a…"
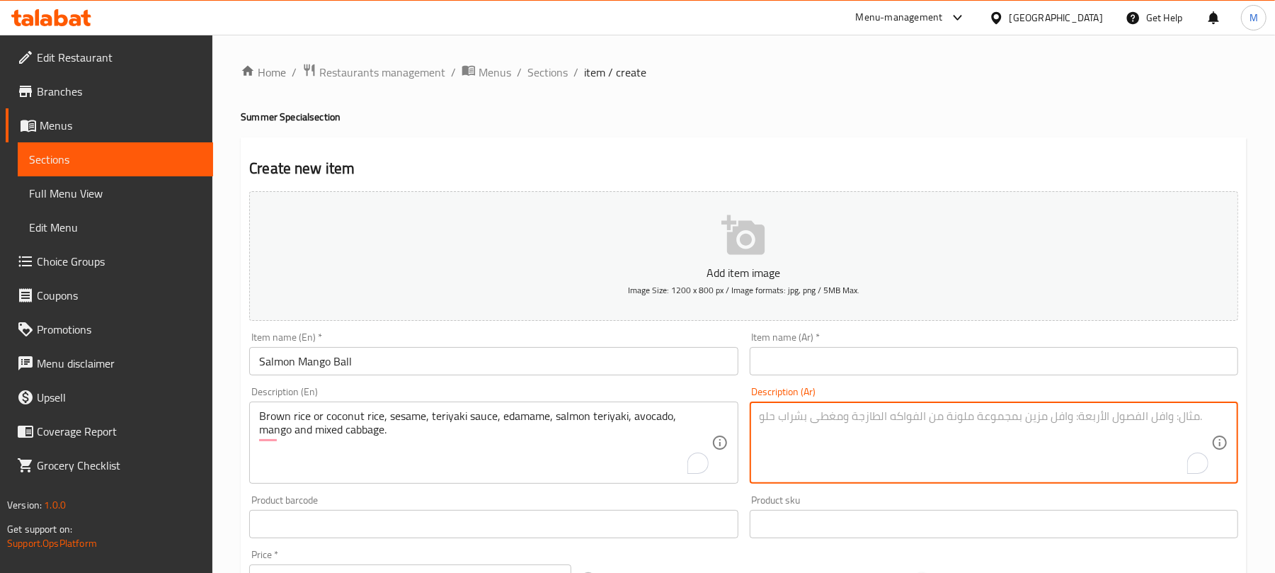
click at [828, 440] on textarea "To enrich screen reader interactions, please activate Accessibility in Grammarl…" at bounding box center [986, 442] width 452 height 67
paste textarea "أرز بني أو أرز جوز الهند، سمسم، صلصة ترياكي، فول الصويا، سمك السلمون ترياكي، [G…"
click at [1052, 423] on textarea "أرز بني أو أرز جوز الهند، سمسم، صلصة ترياكي، فول الصويا، سمك السلمون ترياكي، [G…" at bounding box center [986, 442] width 452 height 67
click at [921, 424] on textarea "أرز بني أو أرز جوز الهند، سمسم، صوص ترياكي، فول الصويا، سمك السلمون ترياكي، [GE…" at bounding box center [986, 442] width 452 height 67
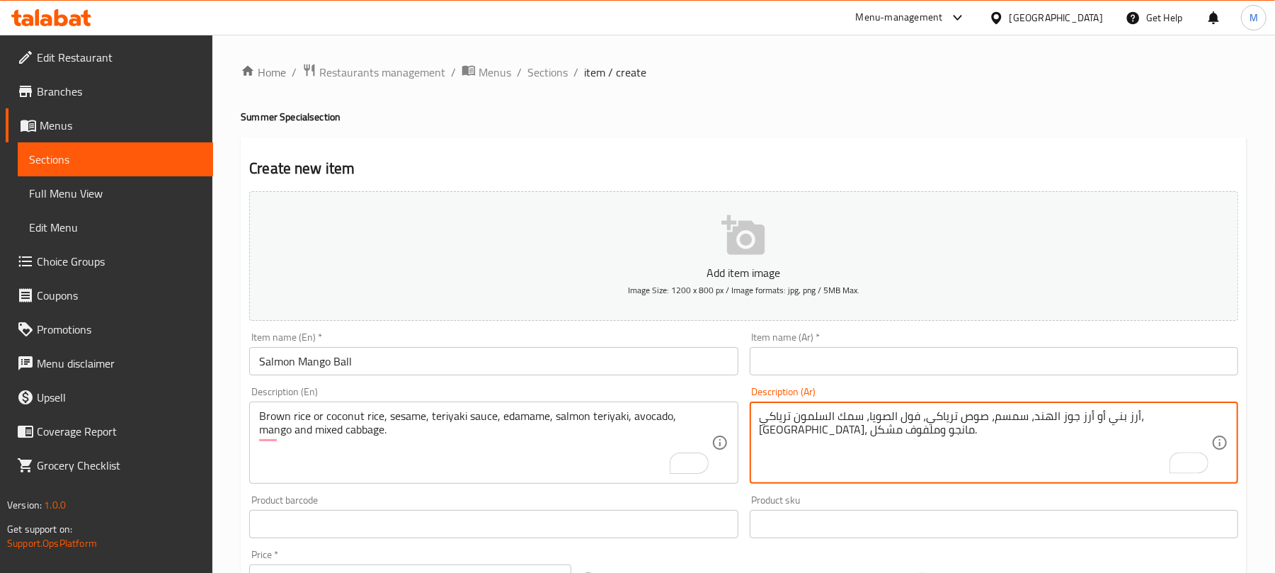
click at [921, 424] on textarea "أرز بني أو أرز جوز الهند، سمسم، صوص ترياكي، فول الصويا، سمك السلمون ترياكي، [GE…" at bounding box center [986, 442] width 452 height 67
type textarea "أرز بني أو أرز جوز الهند، سمسم، صوص ترياكي، فول الصويا، سلمون ترياكي، [GEOGRAPH…"
click at [407, 369] on input "Salmon Mango Ball" at bounding box center [493, 361] width 489 height 28
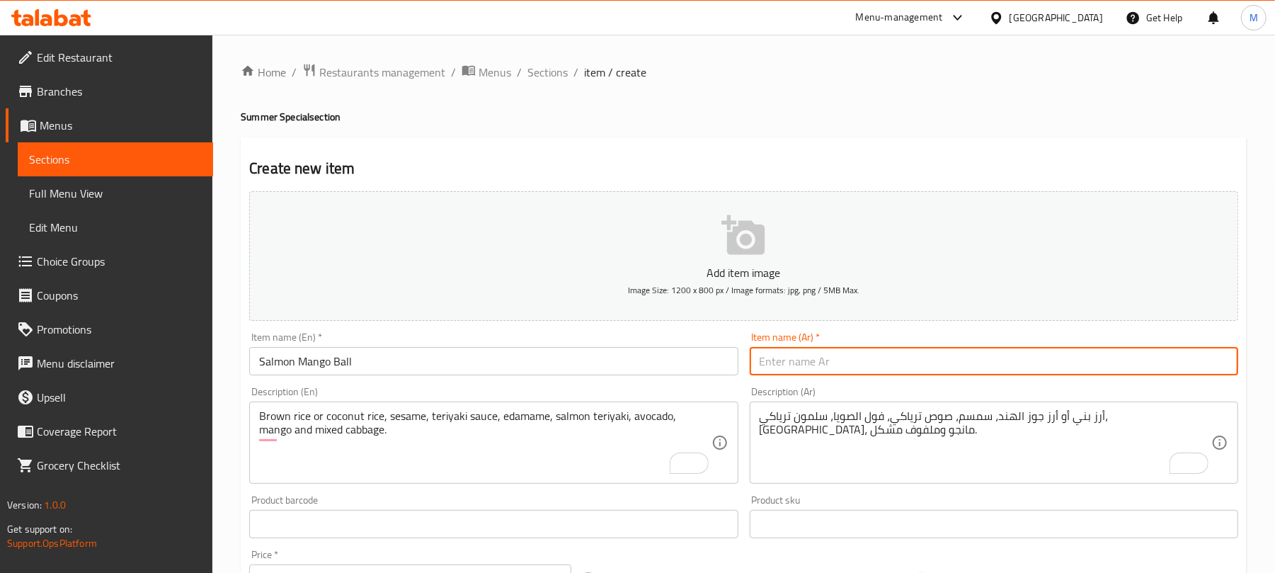
drag, startPoint x: 865, startPoint y: 360, endPoint x: 780, endPoint y: 357, distance: 84.3
click at [865, 360] on input "text" at bounding box center [994, 361] width 489 height 28
paste input "كرة السلمون والمانجو"
click at [834, 365] on input "كرة السلمون والمانجو" at bounding box center [994, 361] width 489 height 28
type input "كرة سلمون مانجو"
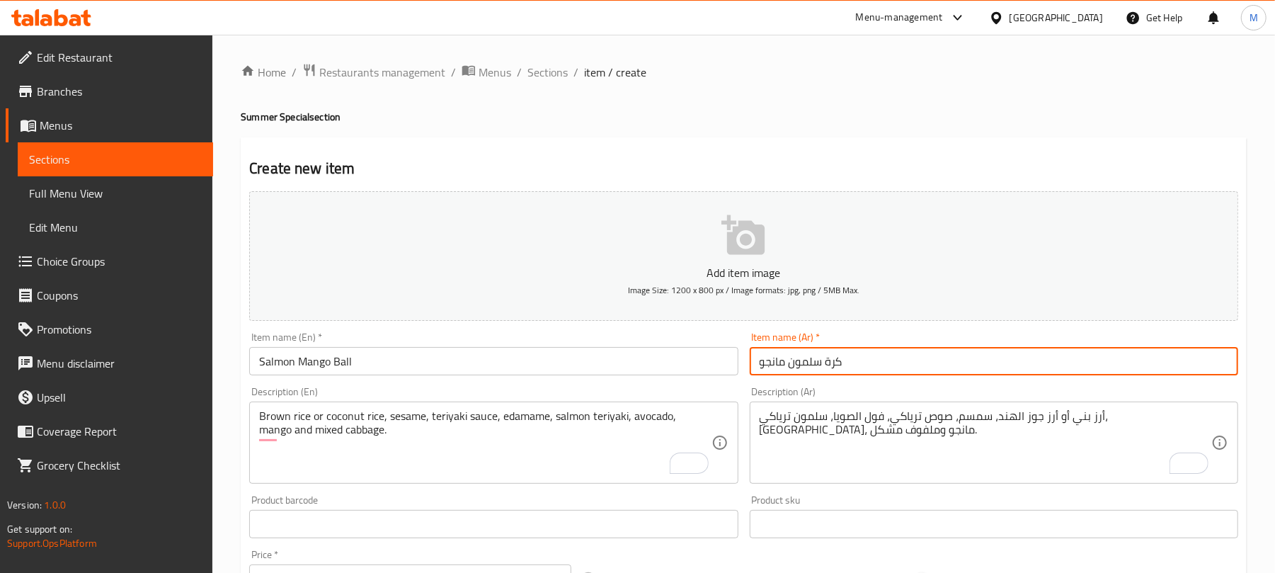
scroll to position [188, 0]
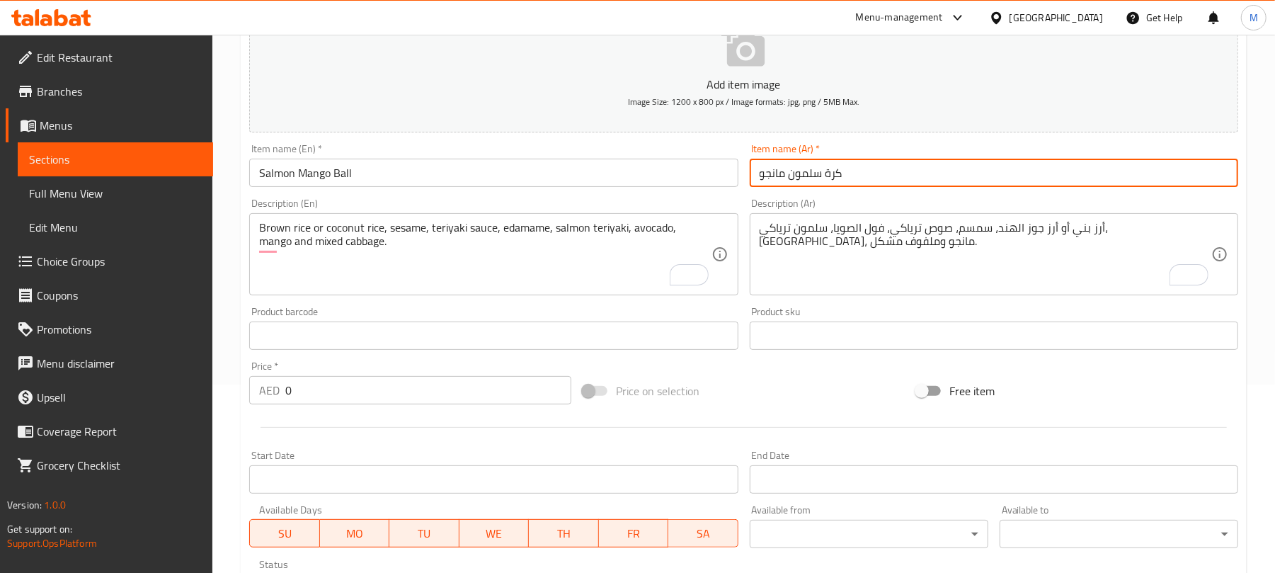
drag, startPoint x: 357, startPoint y: 399, endPoint x: 367, endPoint y: 390, distance: 14.0
click at [360, 394] on input "0" at bounding box center [428, 390] width 286 height 28
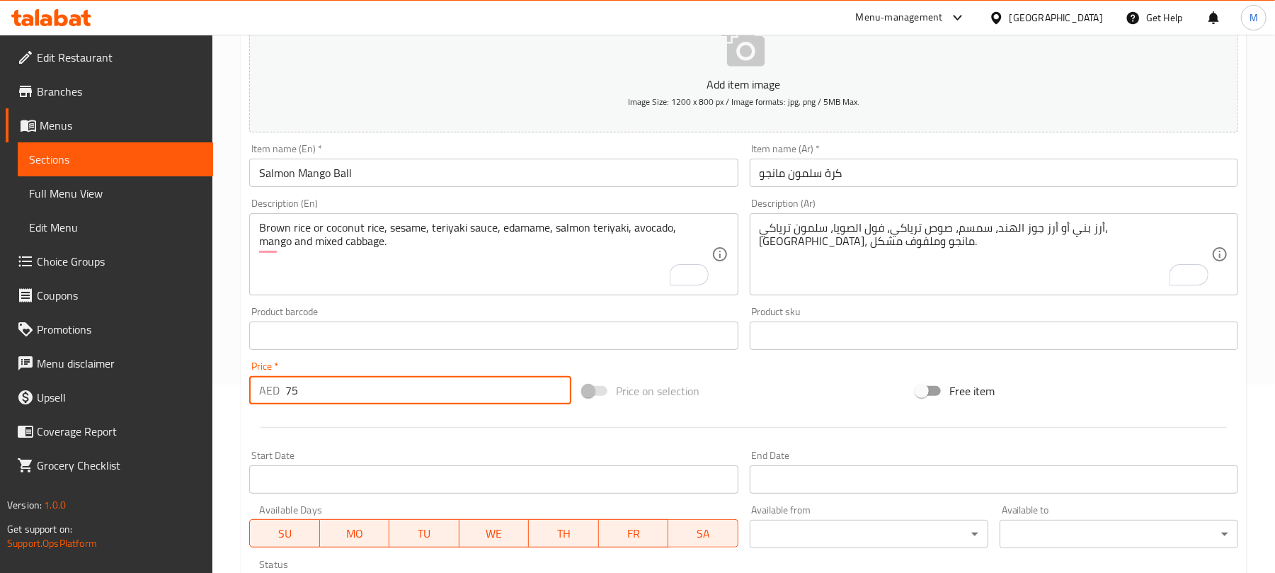
type input "75"
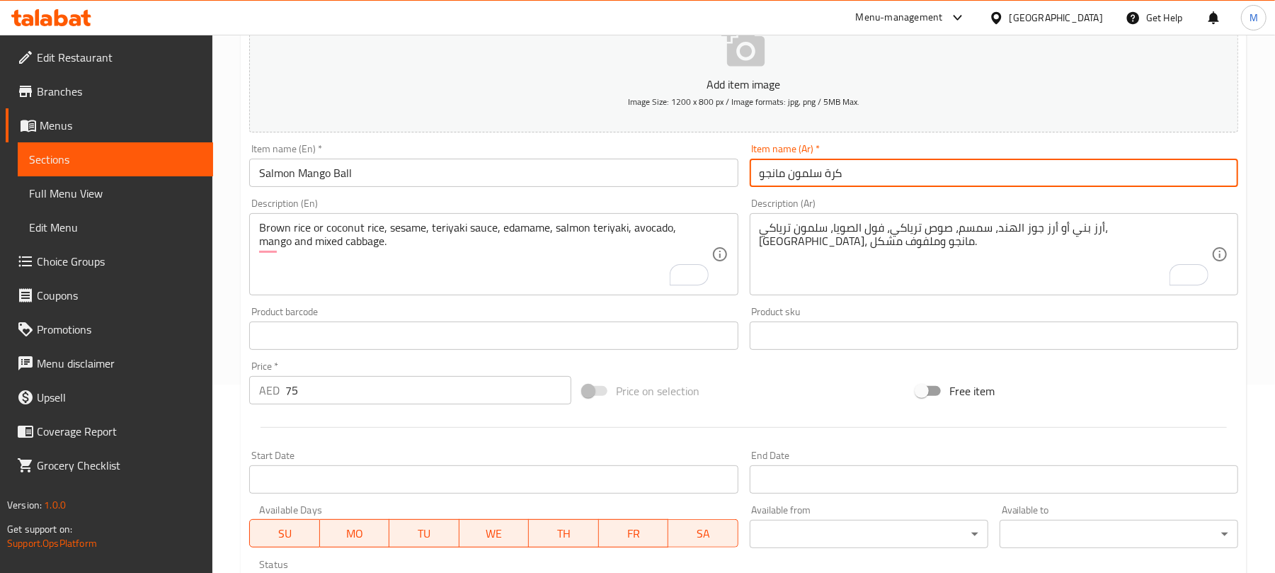
click at [827, 176] on input "كرة سلمون مانجو" at bounding box center [994, 173] width 489 height 28
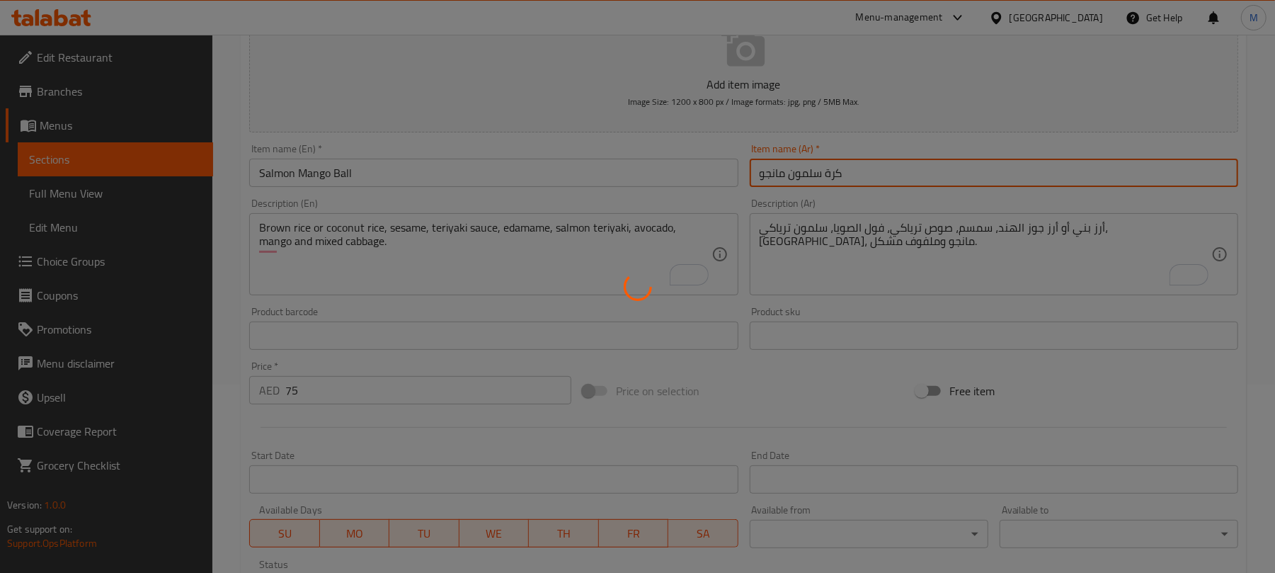
type input "0"
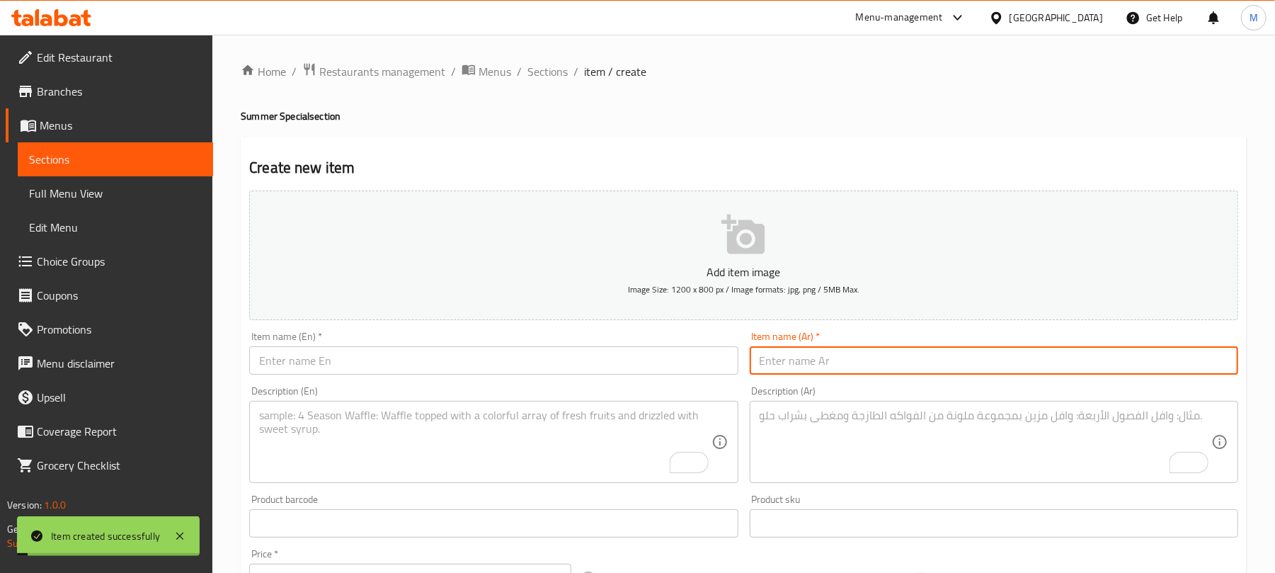
scroll to position [0, 0]
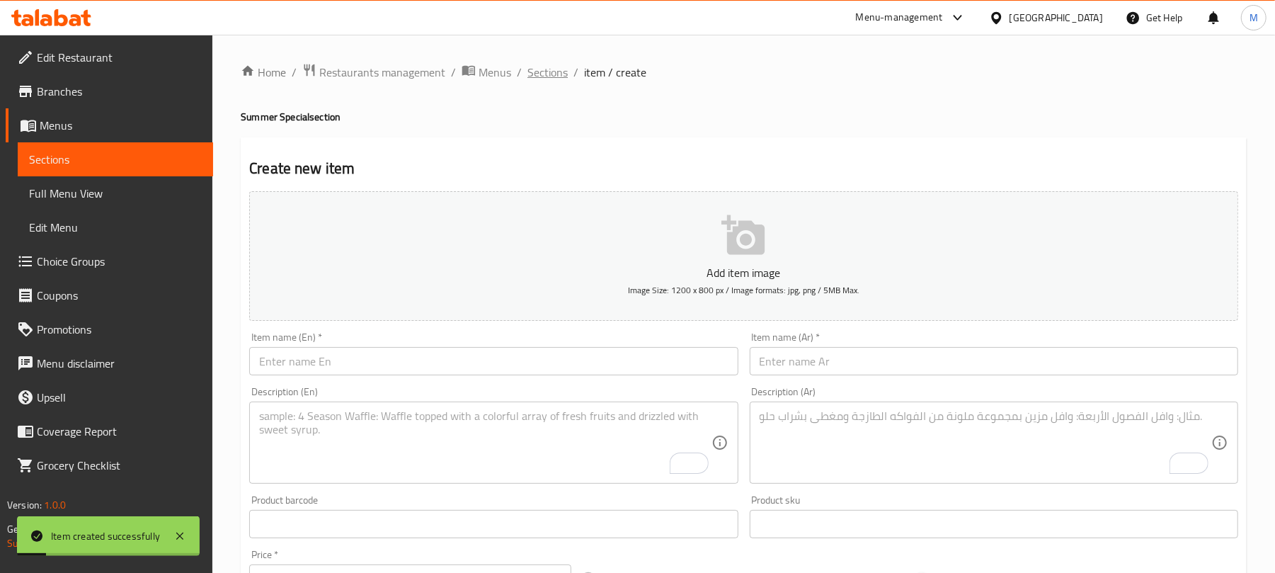
click at [562, 71] on span "Sections" at bounding box center [548, 72] width 40 height 17
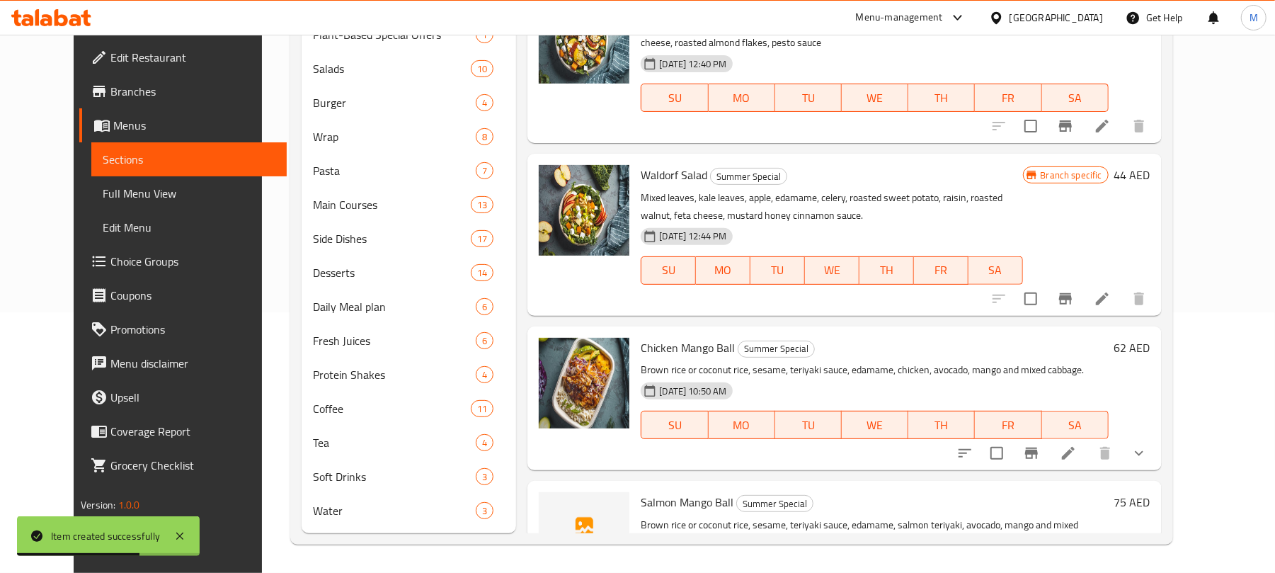
scroll to position [1035, 0]
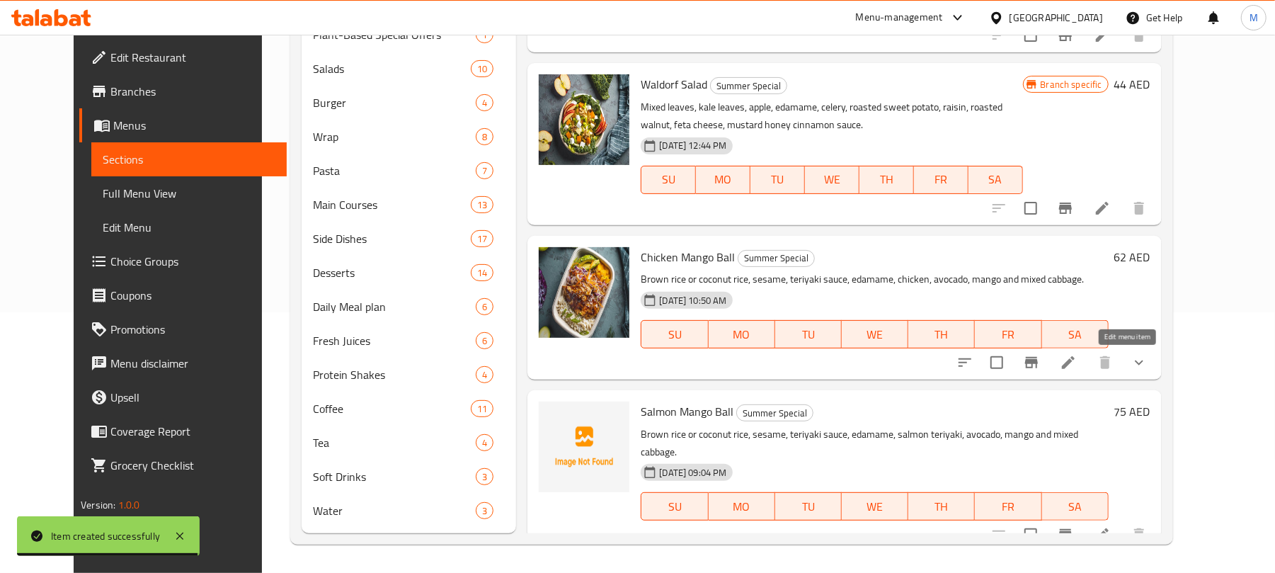
click at [1077, 365] on icon at bounding box center [1068, 362] width 17 height 17
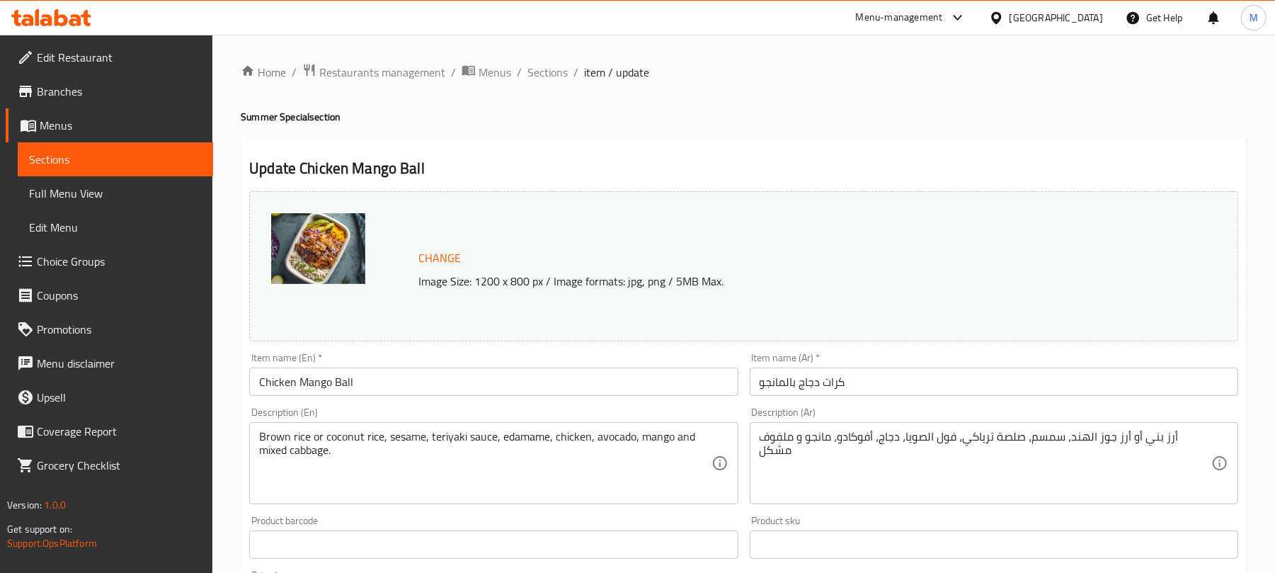
click at [841, 387] on input "كرات دجاج بالمانجو" at bounding box center [994, 382] width 489 height 28
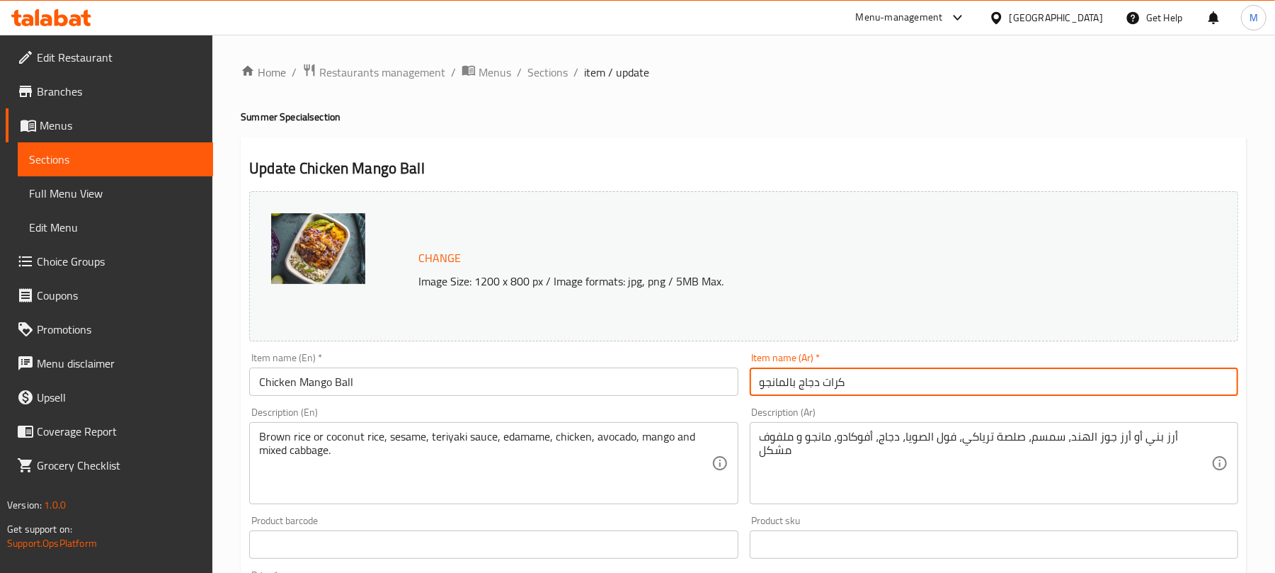
click at [841, 387] on input "كرات دجاج بالمانجو" at bounding box center [994, 382] width 489 height 28
click at [562, 75] on span "Sections" at bounding box center [548, 72] width 40 height 17
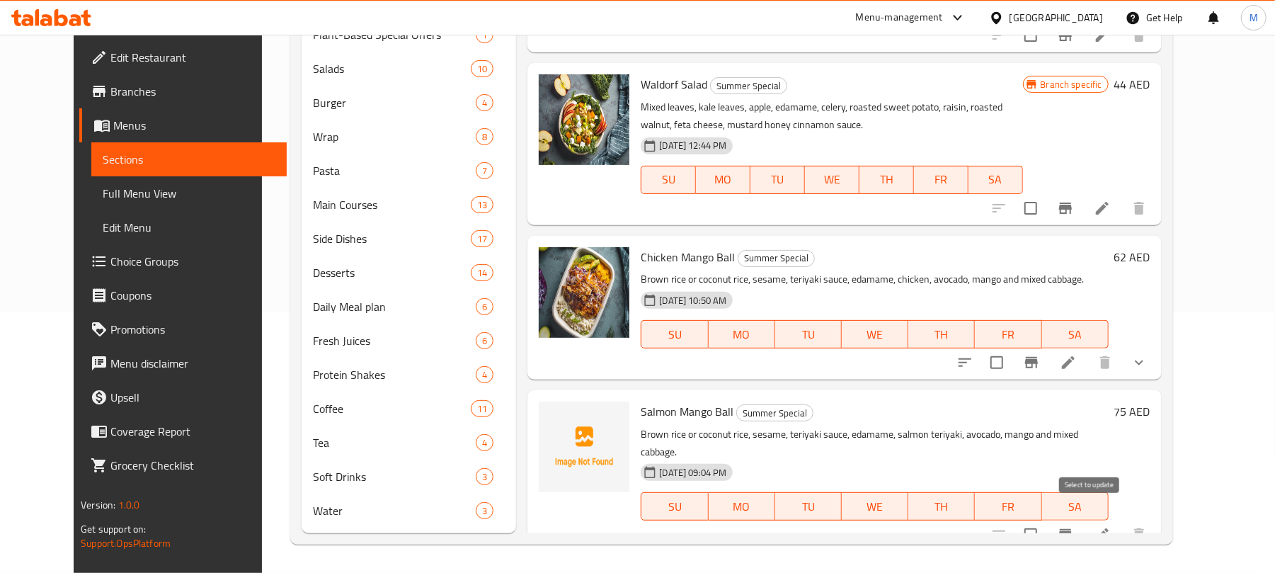
scroll to position [261, 0]
click at [1109, 528] on icon at bounding box center [1102, 534] width 13 height 13
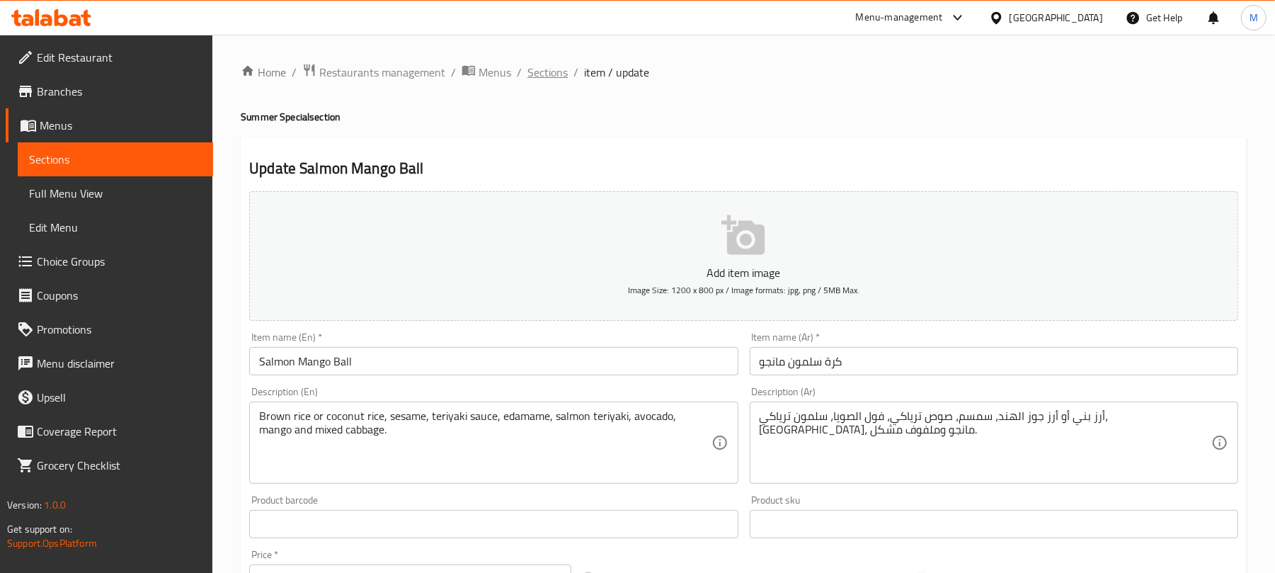
click at [547, 72] on span "Sections" at bounding box center [548, 72] width 40 height 17
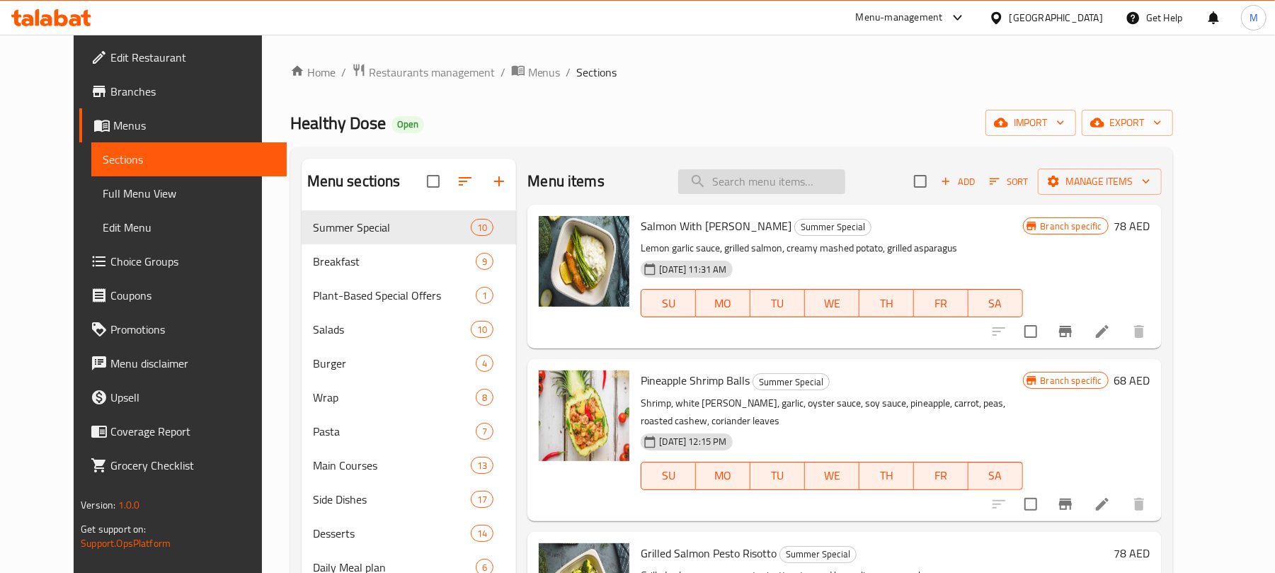
click at [796, 184] on input "search" at bounding box center [761, 181] width 167 height 25
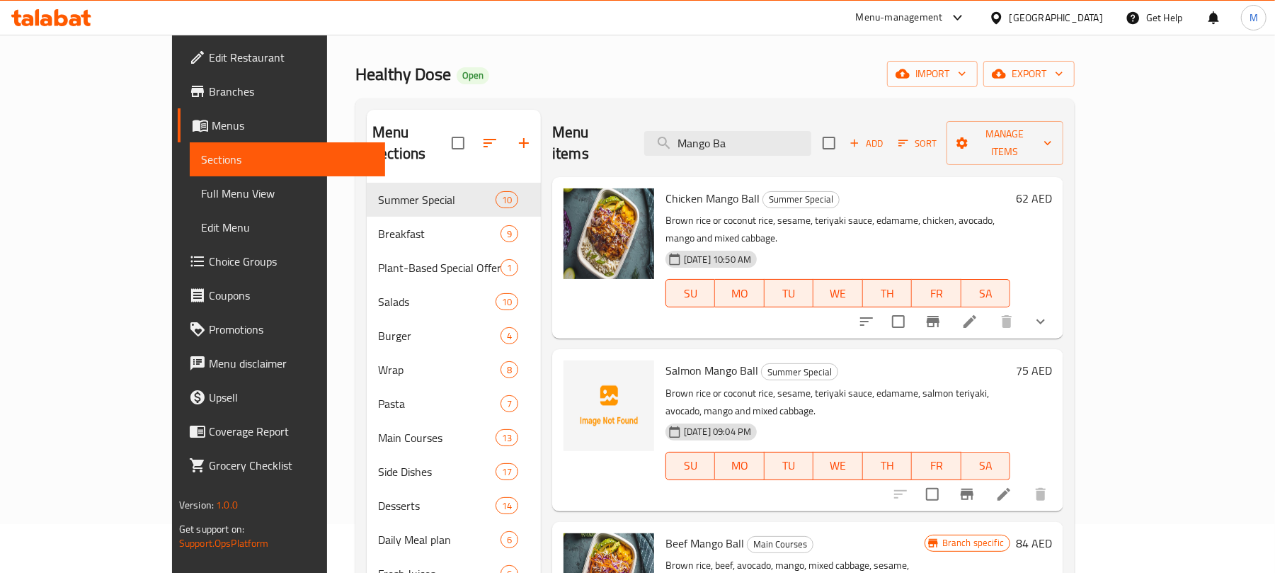
scroll to position [188, 0]
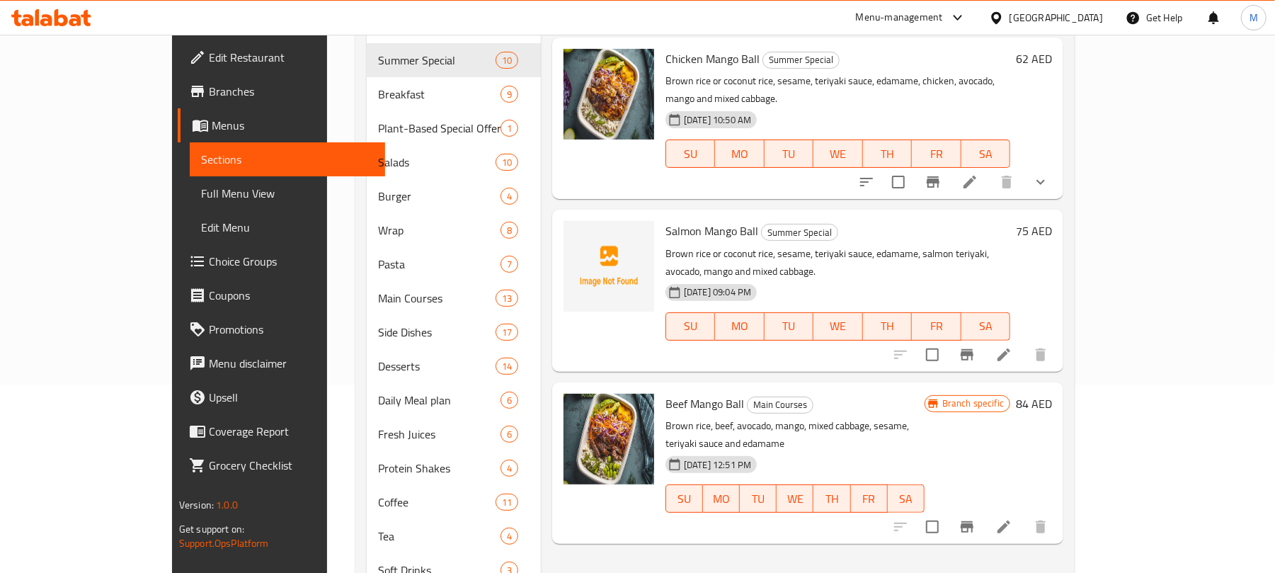
type input "Mango Ba"
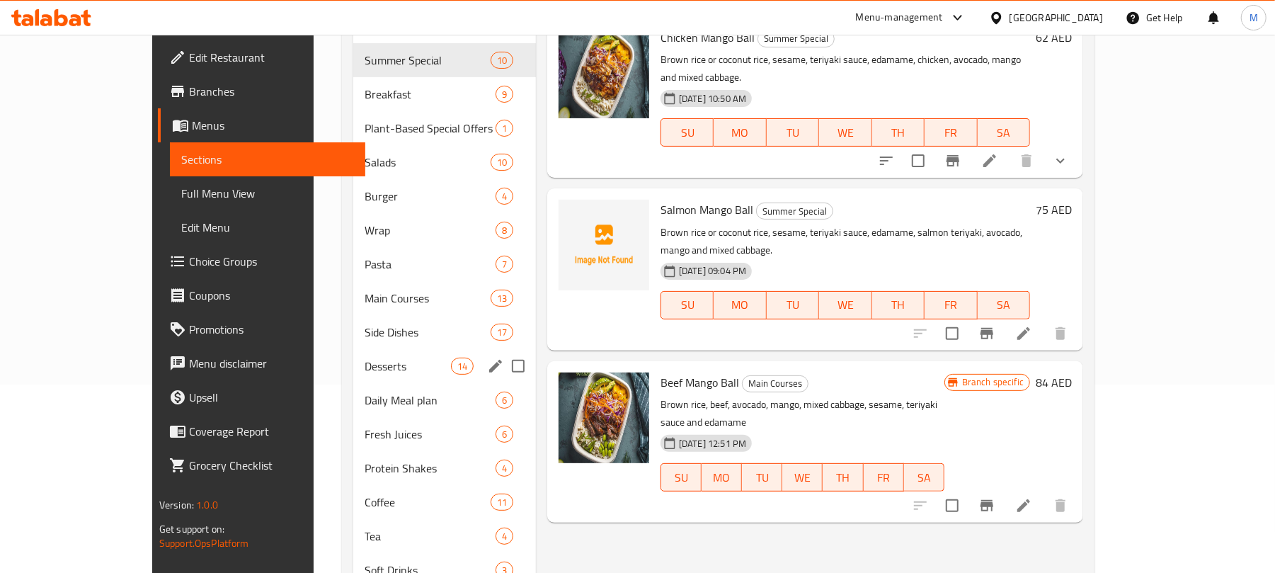
scroll to position [0, 0]
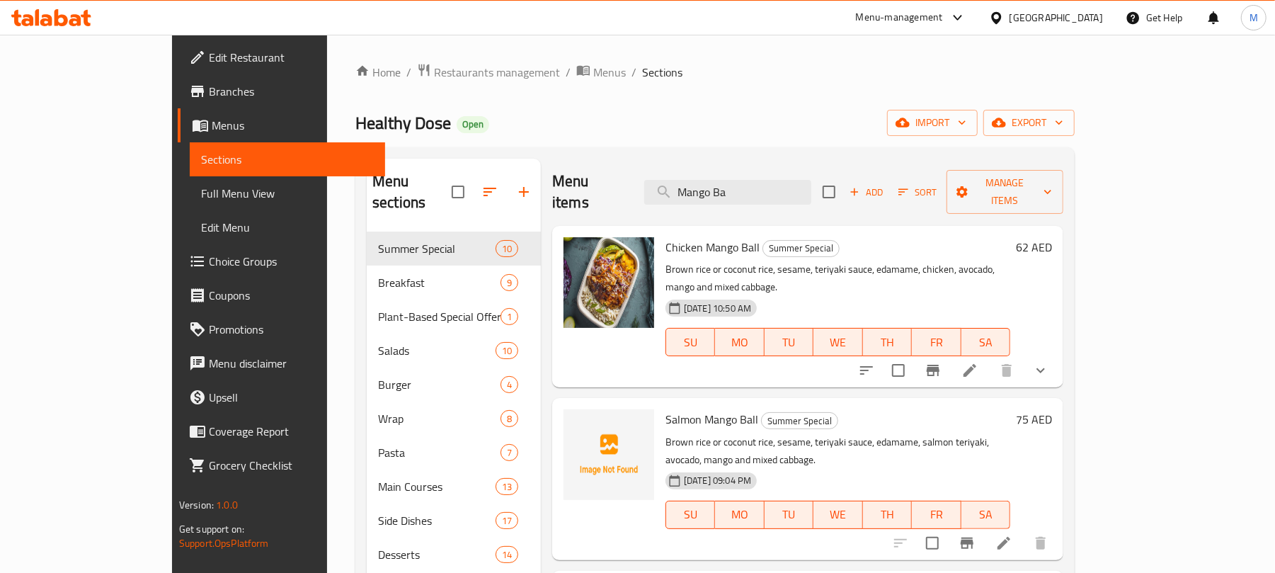
click at [666, 114] on div "Healthy Dose Open import export" at bounding box center [716, 123] width 720 height 26
click at [809, 183] on input "Mango Ba" at bounding box center [727, 192] width 167 height 25
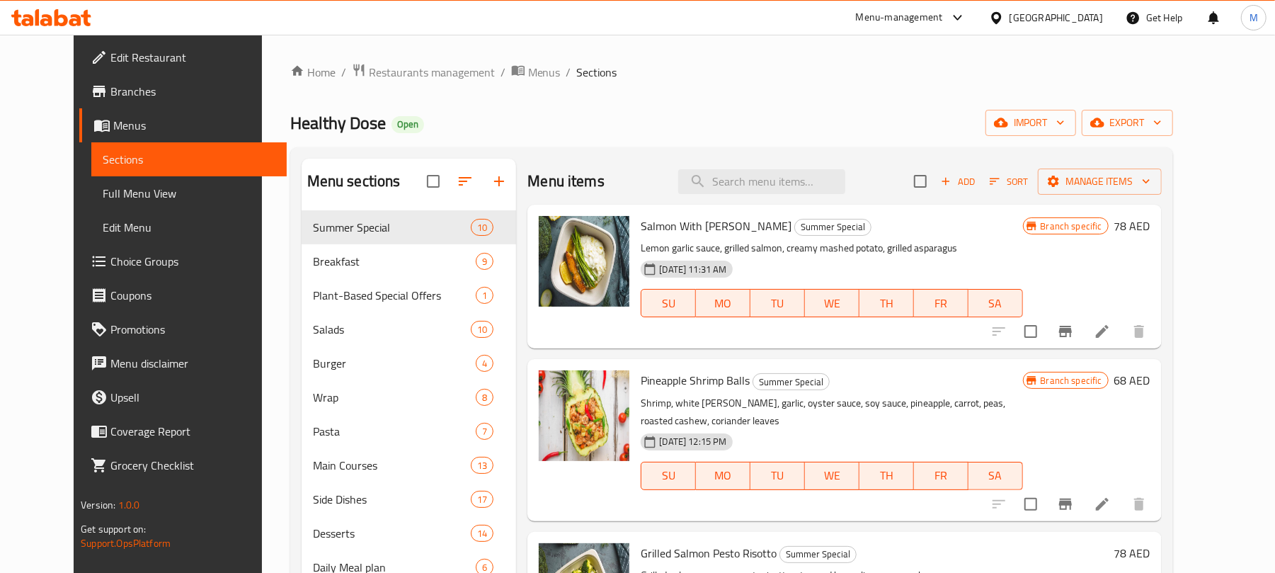
click at [879, 98] on div "Home / Restaurants management / Menus / Sections Healthy Dose Open import expor…" at bounding box center [731, 434] width 883 height 742
click at [1105, 123] on icon "button" at bounding box center [1098, 122] width 14 height 9
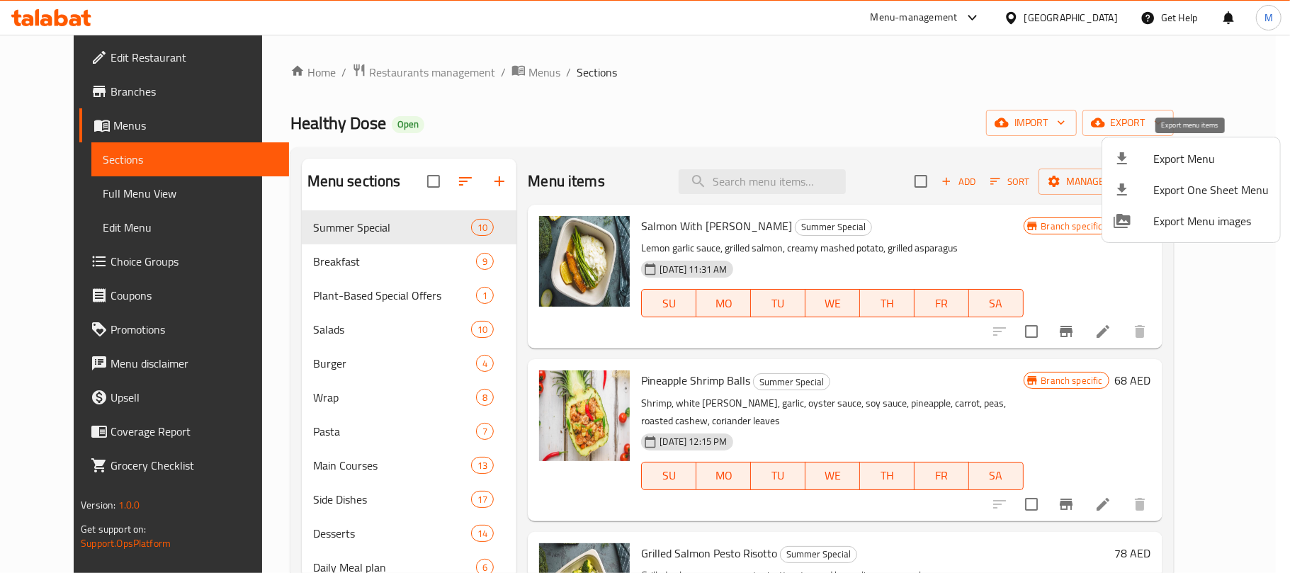
click at [1167, 160] on span "Export Menu" at bounding box center [1210, 158] width 115 height 17
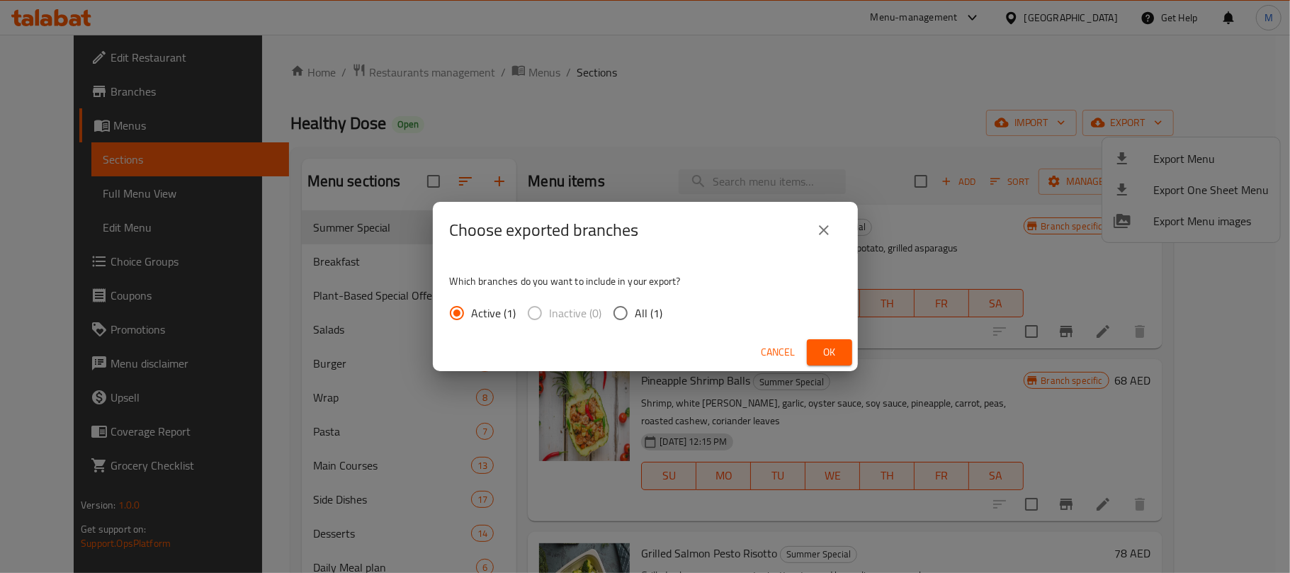
click at [627, 309] on input "All (1)" at bounding box center [621, 313] width 30 height 30
radio input "true"
click at [820, 346] on span "Ok" at bounding box center [829, 352] width 23 height 18
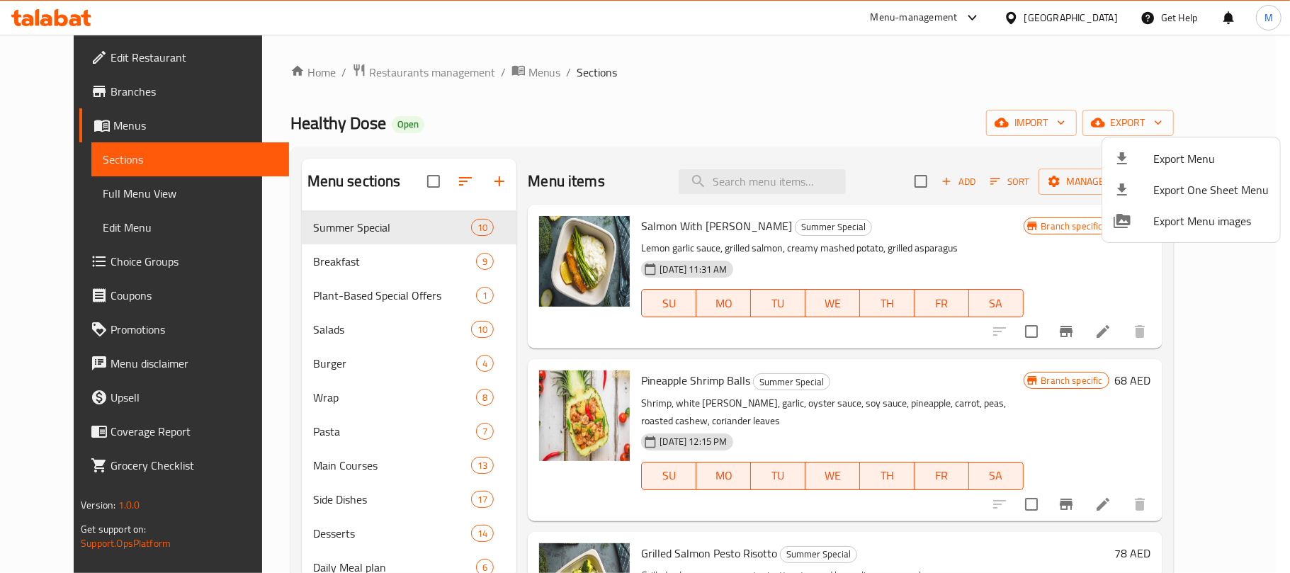
click at [772, 173] on div at bounding box center [645, 286] width 1290 height 573
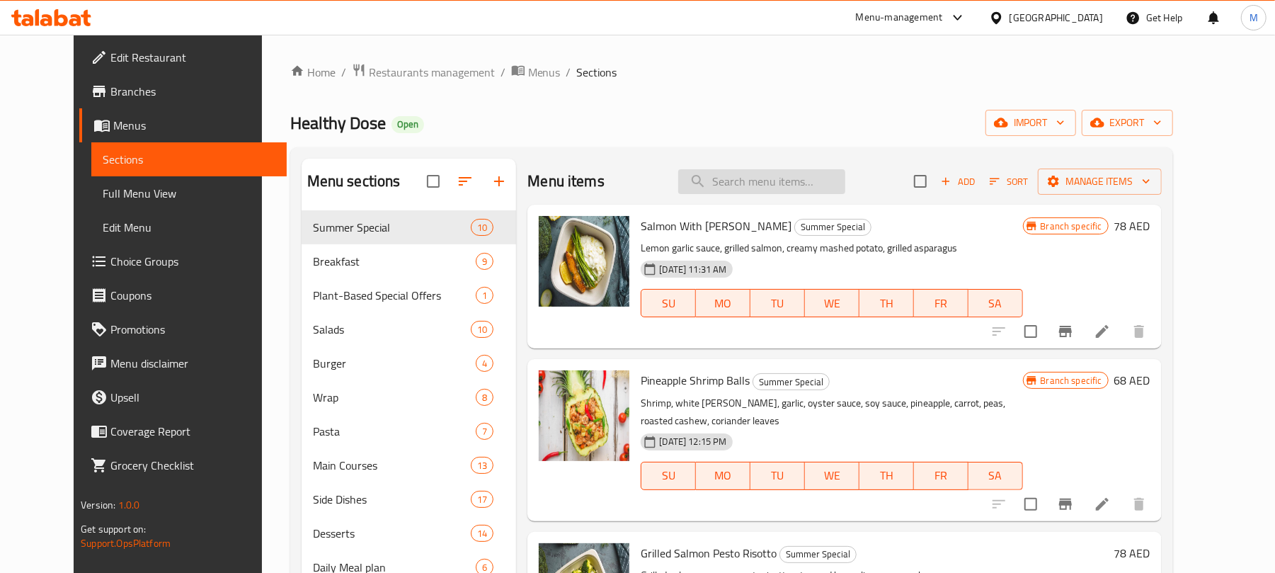
click at [774, 185] on input "search" at bounding box center [761, 181] width 167 height 25
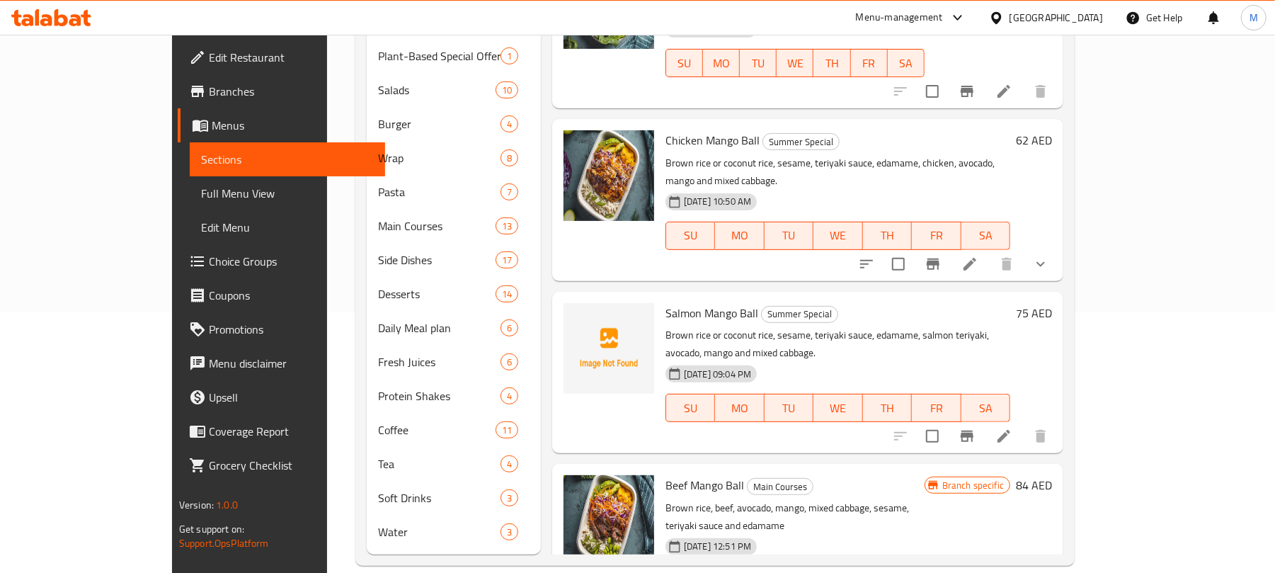
scroll to position [261, 0]
type input "Mango"
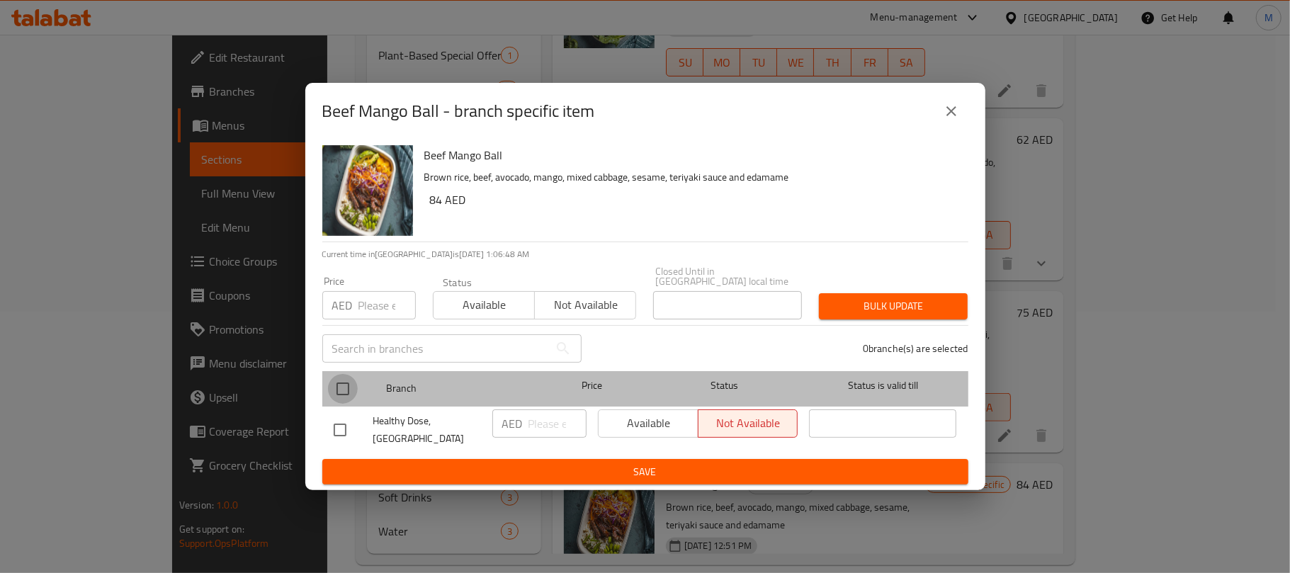
click at [340, 392] on input "checkbox" at bounding box center [343, 389] width 30 height 30
checkbox input "true"
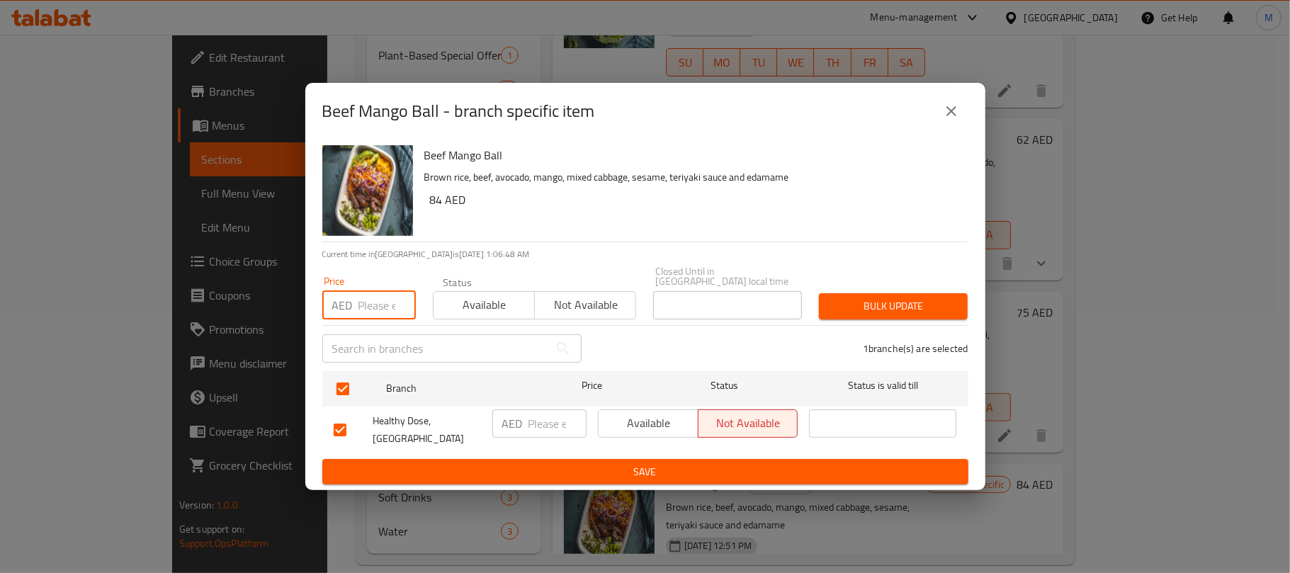
click at [363, 303] on input "number" at bounding box center [386, 305] width 57 height 28
type input "82"
click at [952, 304] on span "Bulk update" at bounding box center [893, 306] width 126 height 18
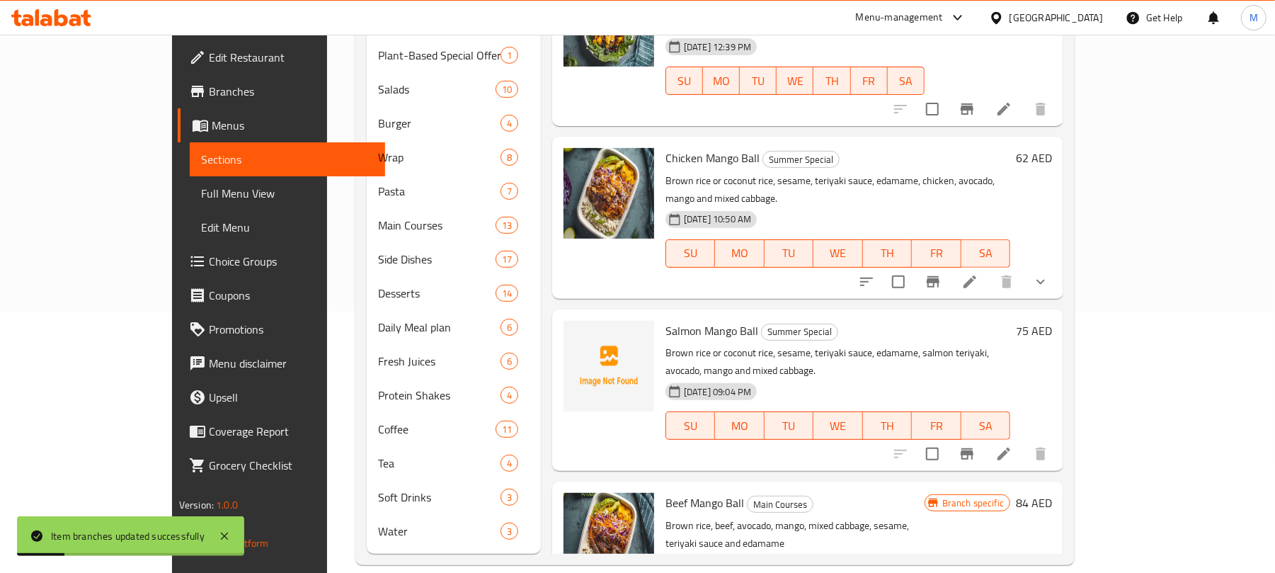
scroll to position [18, 0]
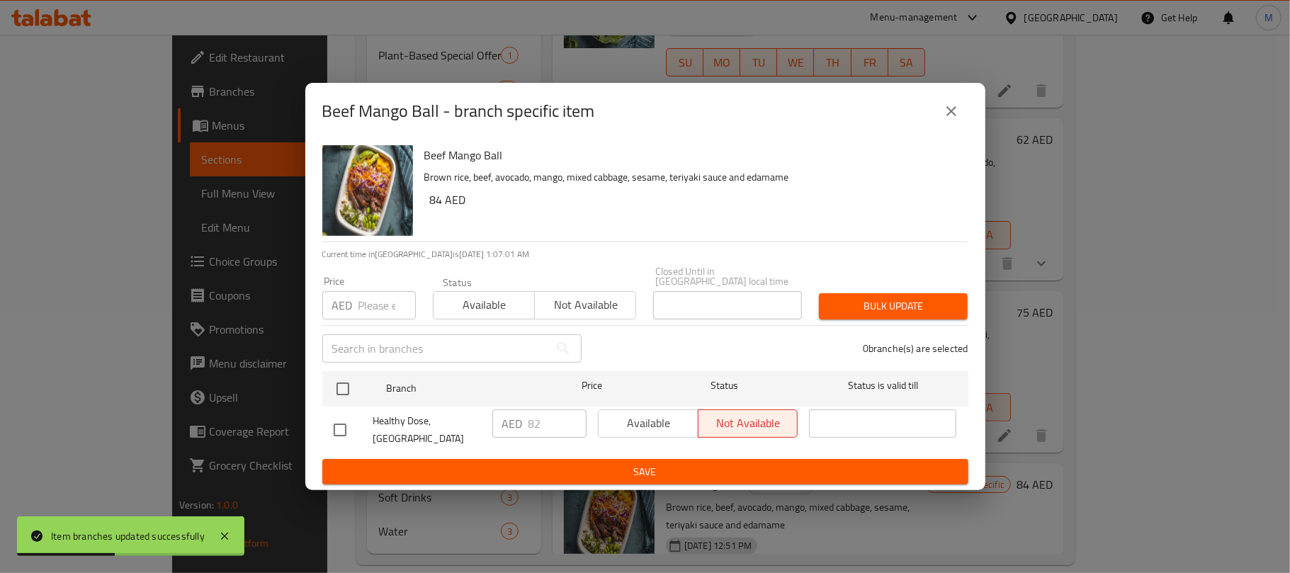
click at [945, 111] on icon "close" at bounding box center [951, 111] width 17 height 17
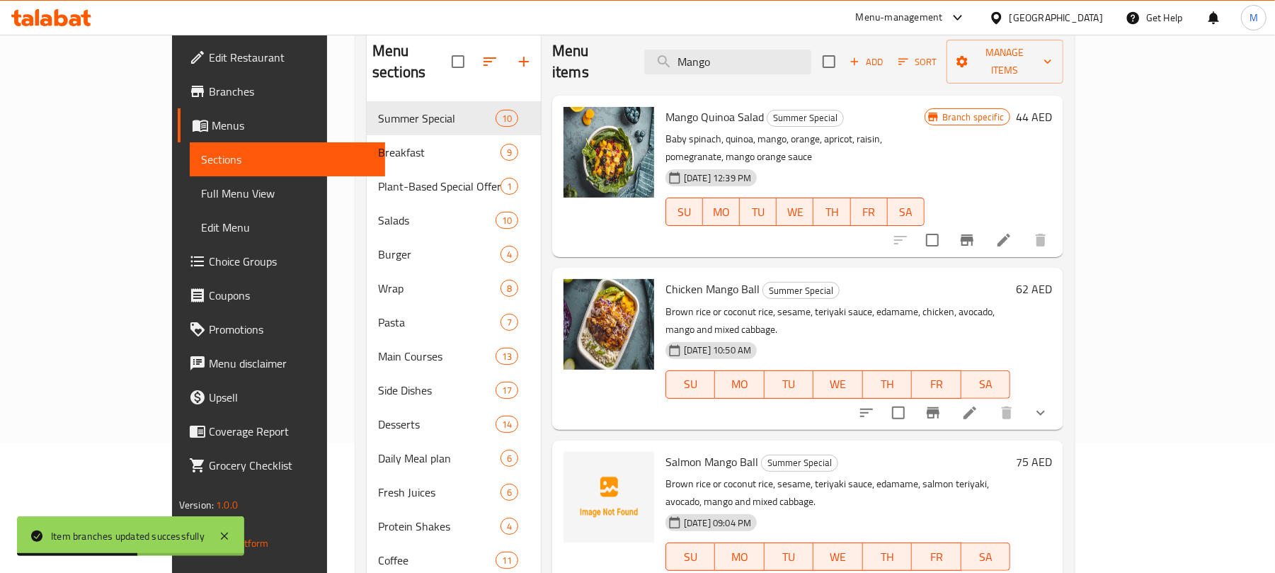
scroll to position [0, 0]
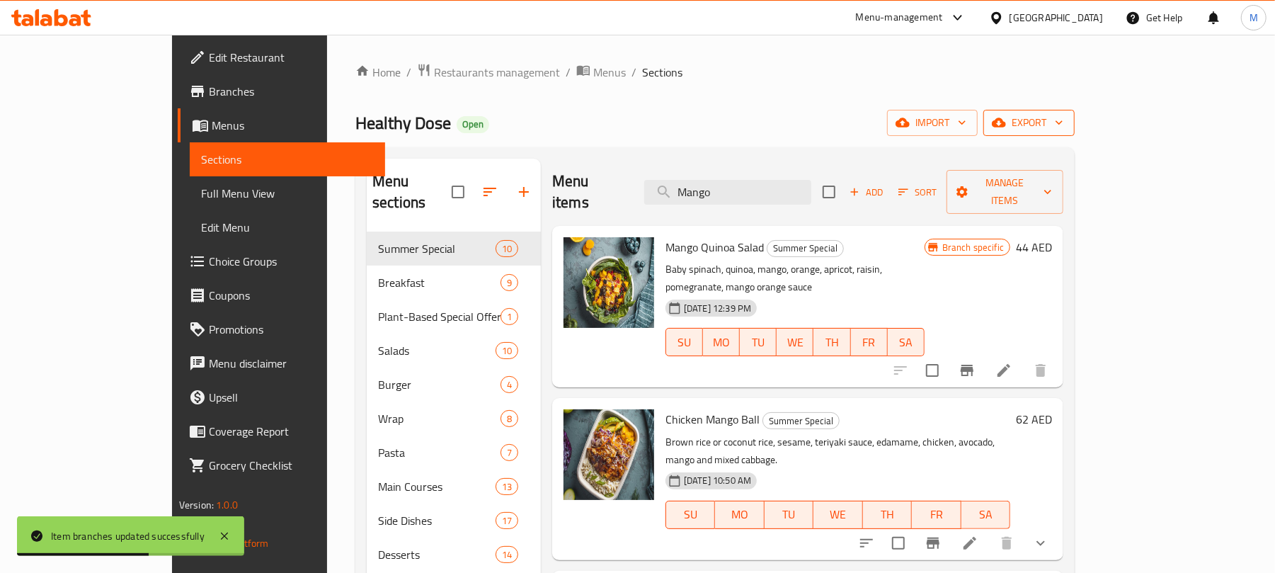
click at [1064, 117] on span "export" at bounding box center [1029, 123] width 69 height 18
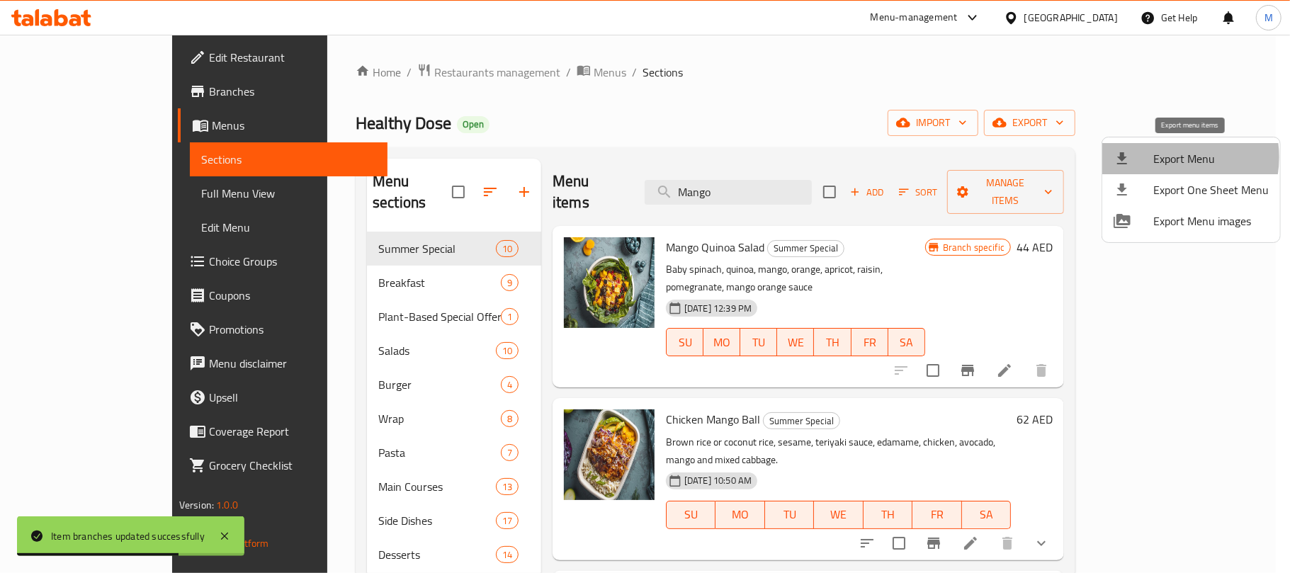
click at [1167, 157] on span "Export Menu" at bounding box center [1210, 158] width 115 height 17
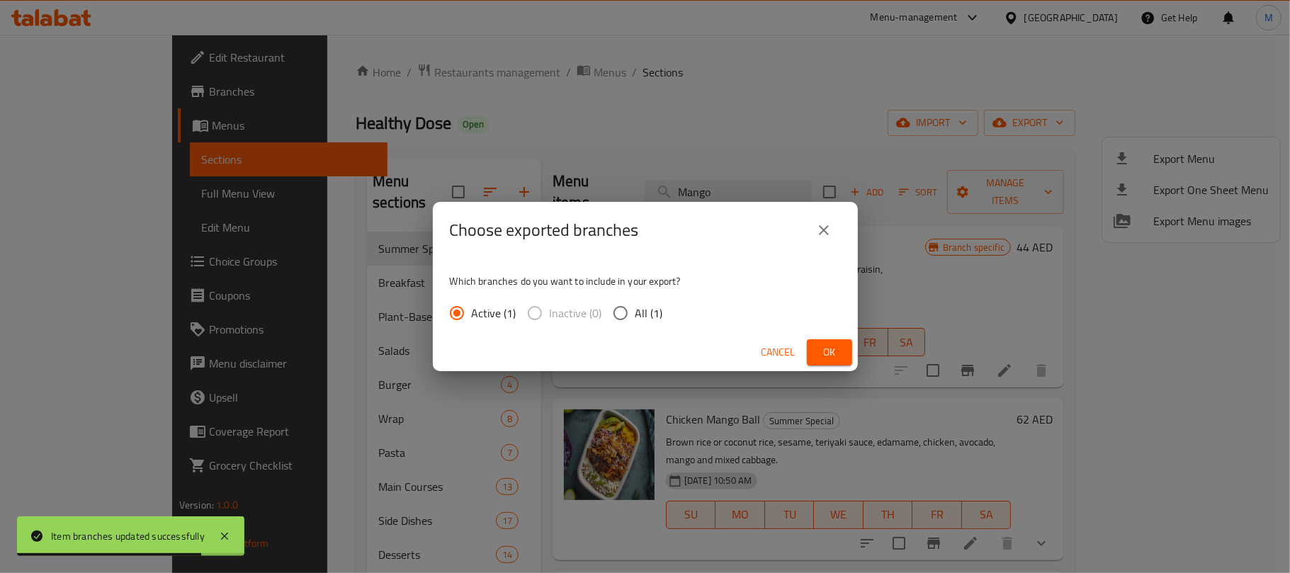
click at [644, 312] on span "All (1)" at bounding box center [649, 313] width 28 height 17
click at [635, 312] on input "All (1)" at bounding box center [621, 313] width 30 height 30
radio input "true"
click at [823, 346] on span "Ok" at bounding box center [829, 352] width 23 height 18
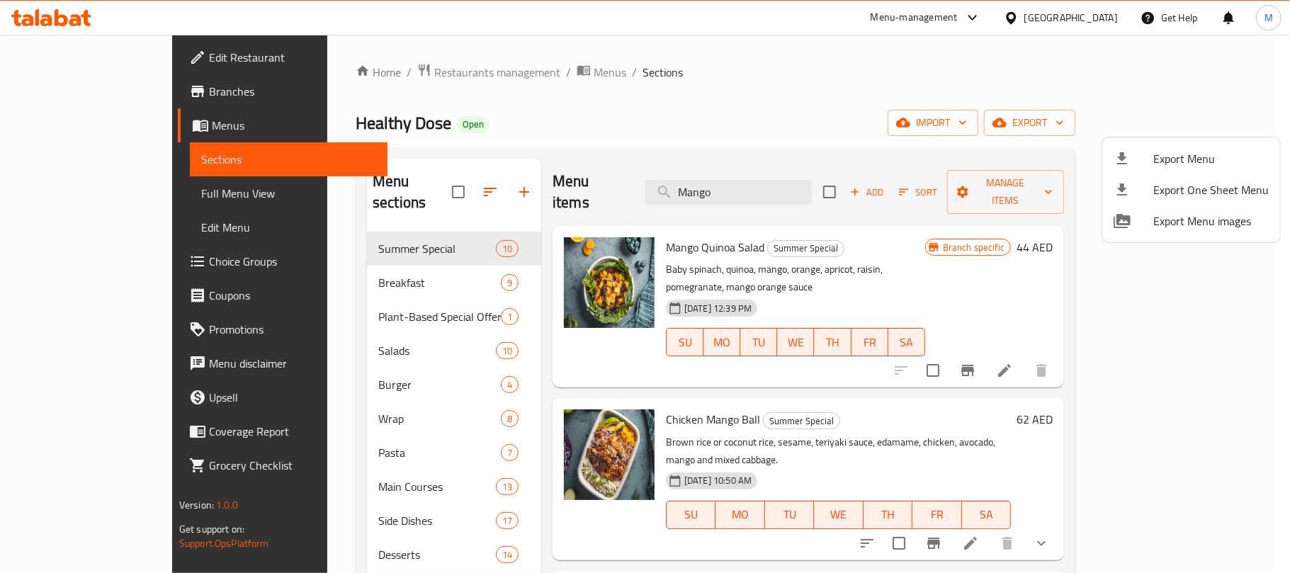
click at [89, 91] on div at bounding box center [645, 286] width 1290 height 573
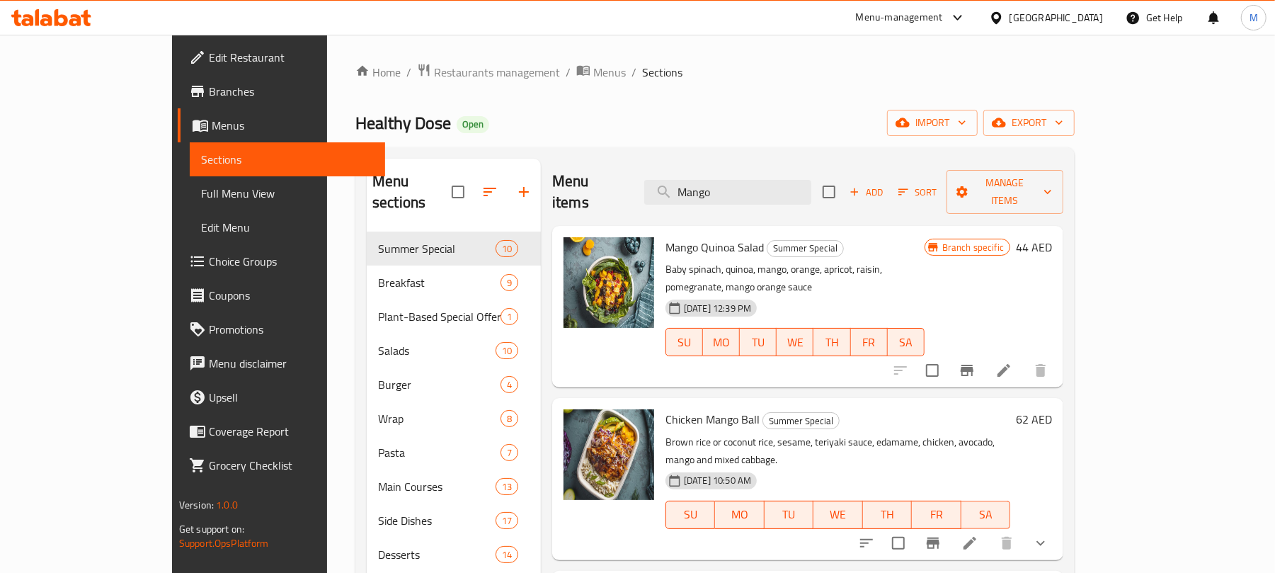
click at [209, 91] on span "Branches" at bounding box center [291, 91] width 165 height 17
